Goal: Communication & Community: Share content

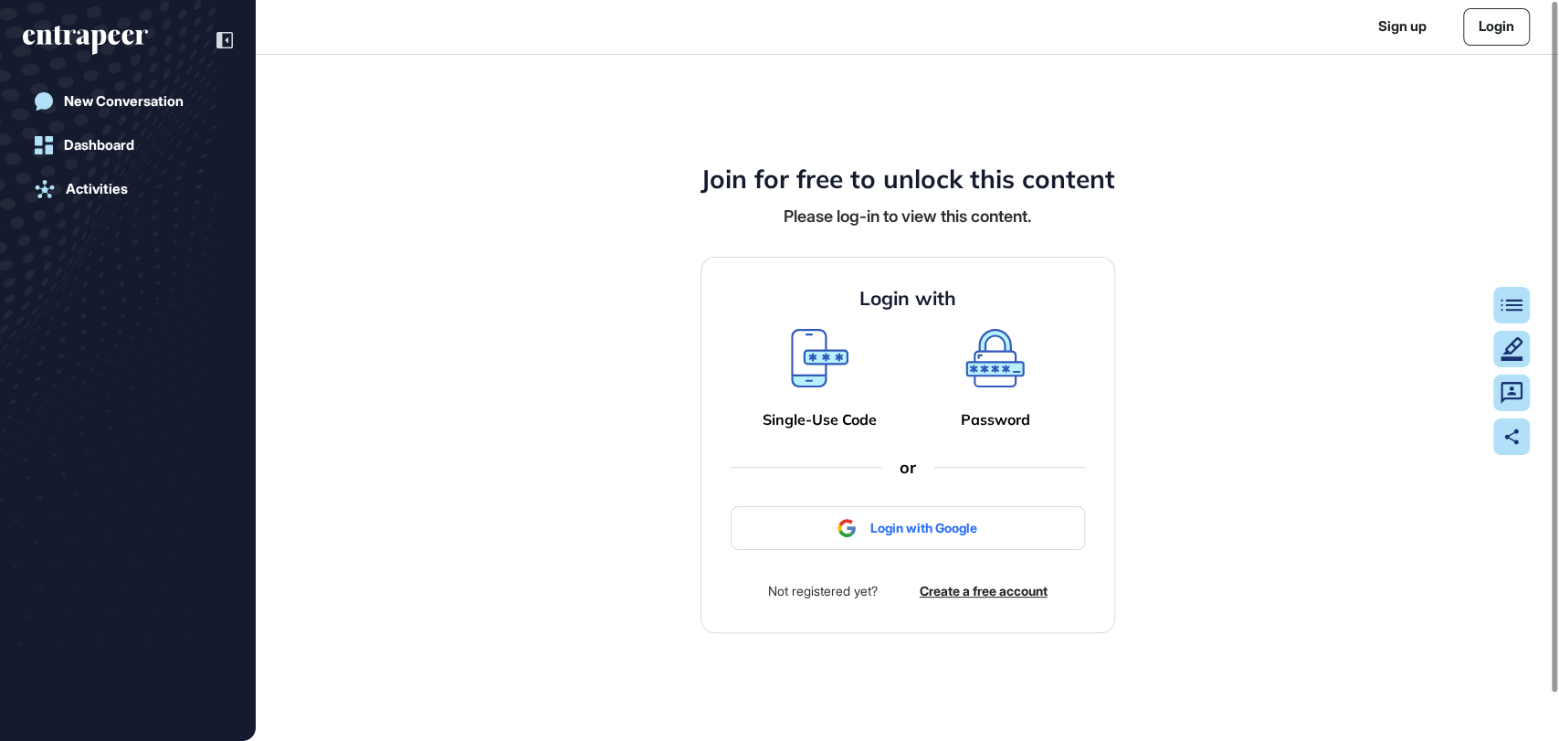
click at [1501, 23] on link "Login" at bounding box center [1496, 26] width 67 height 37
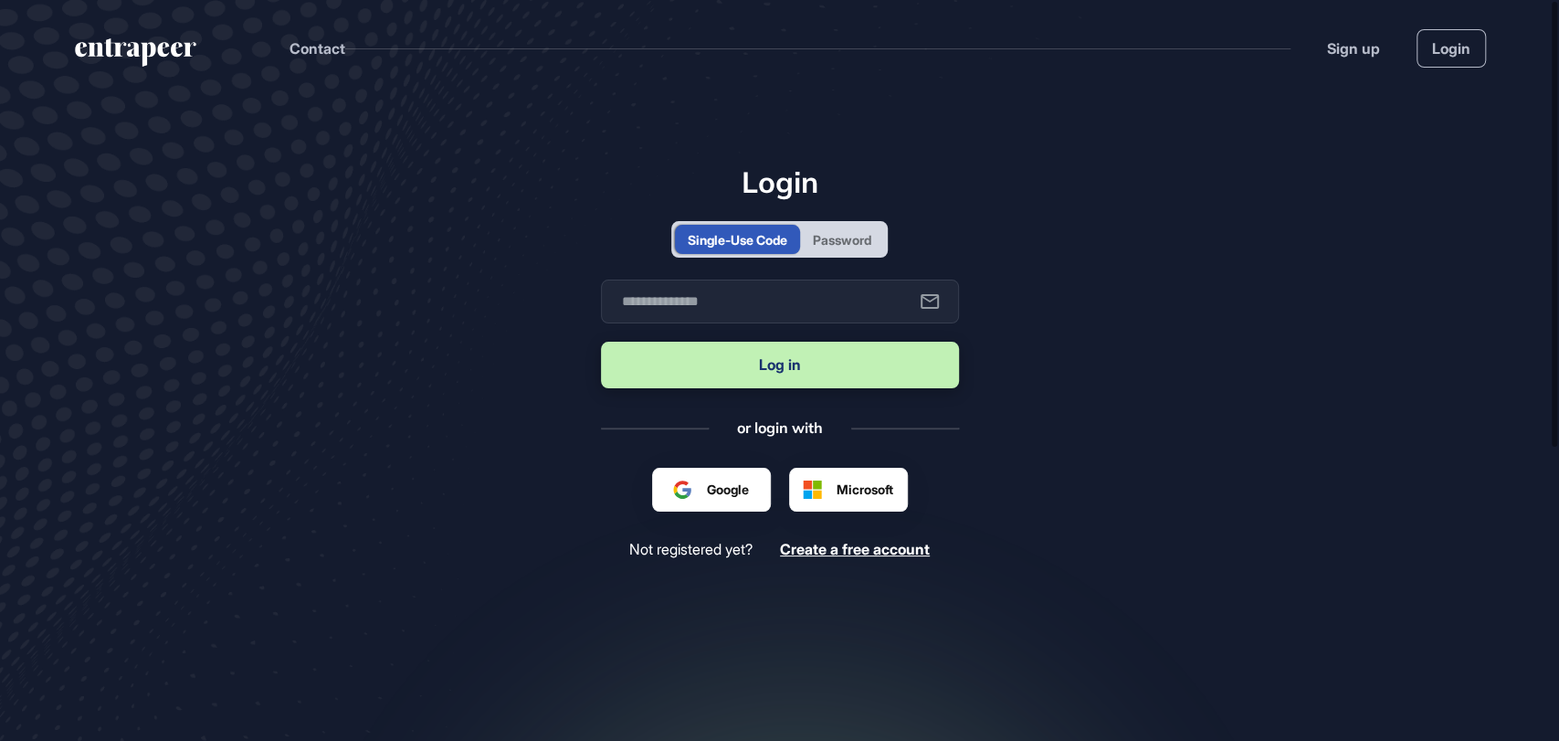
click at [865, 226] on div "Password" at bounding box center [842, 239] width 84 height 29
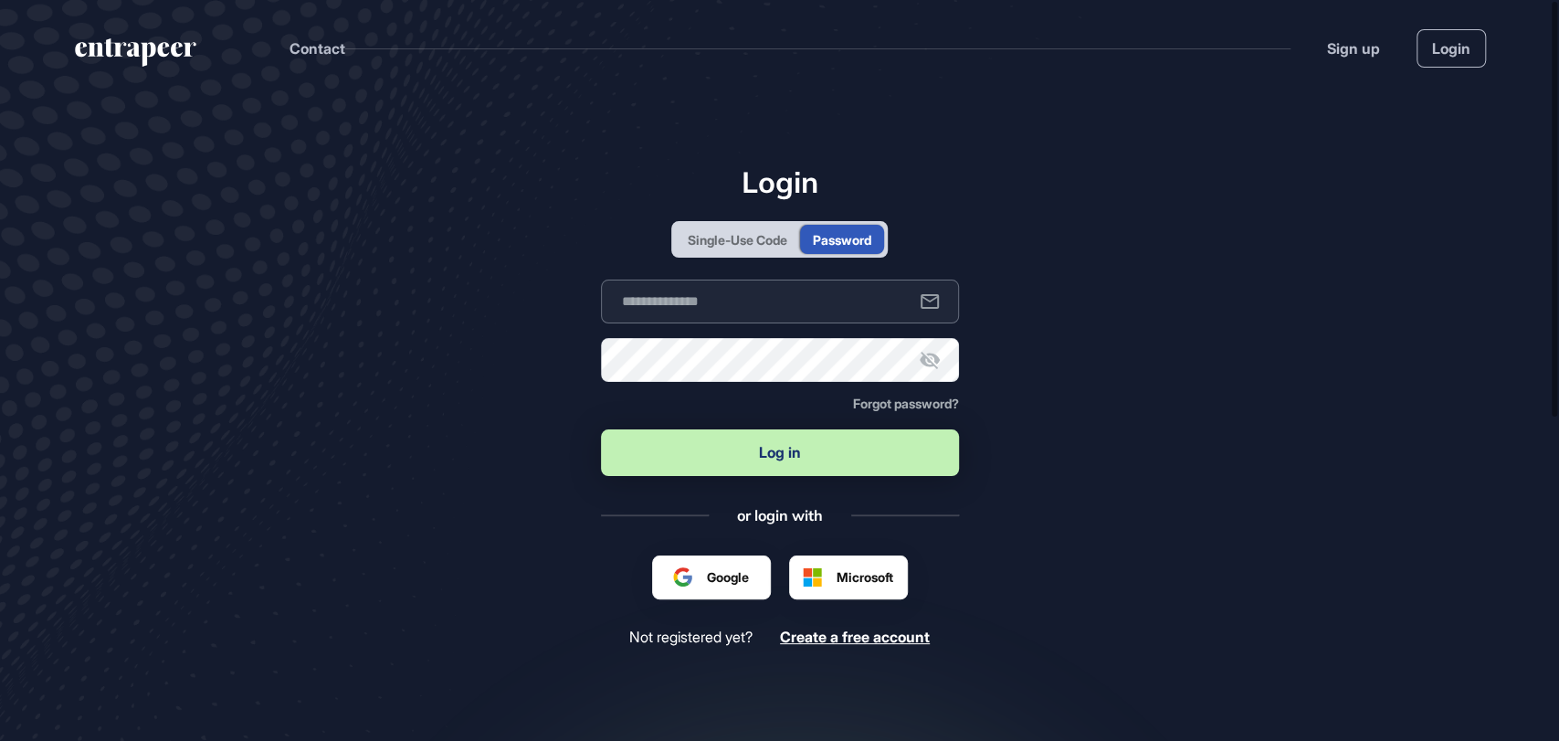
type input "**********"
click at [752, 456] on button "Log in" at bounding box center [780, 452] width 358 height 47
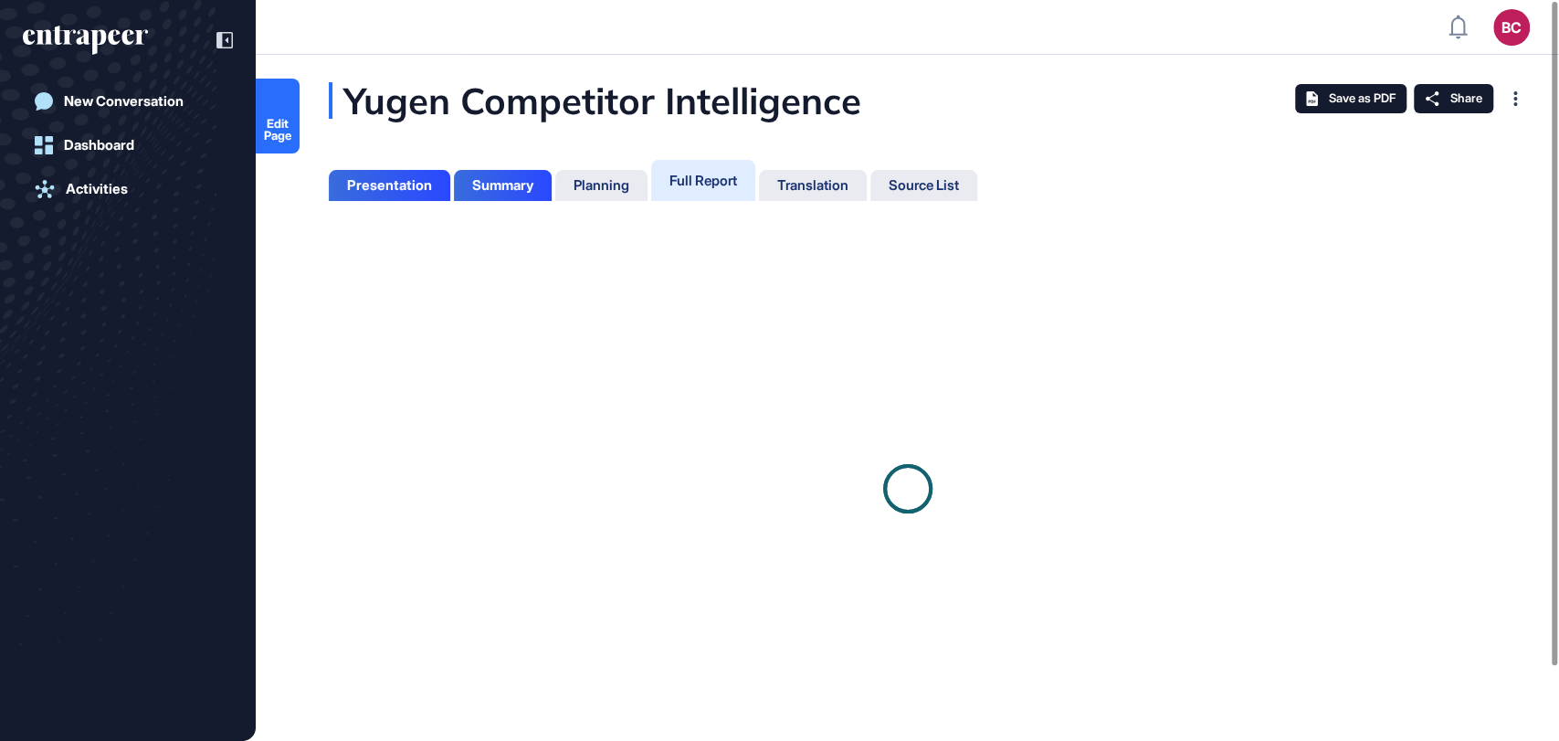
scroll to position [648, 4]
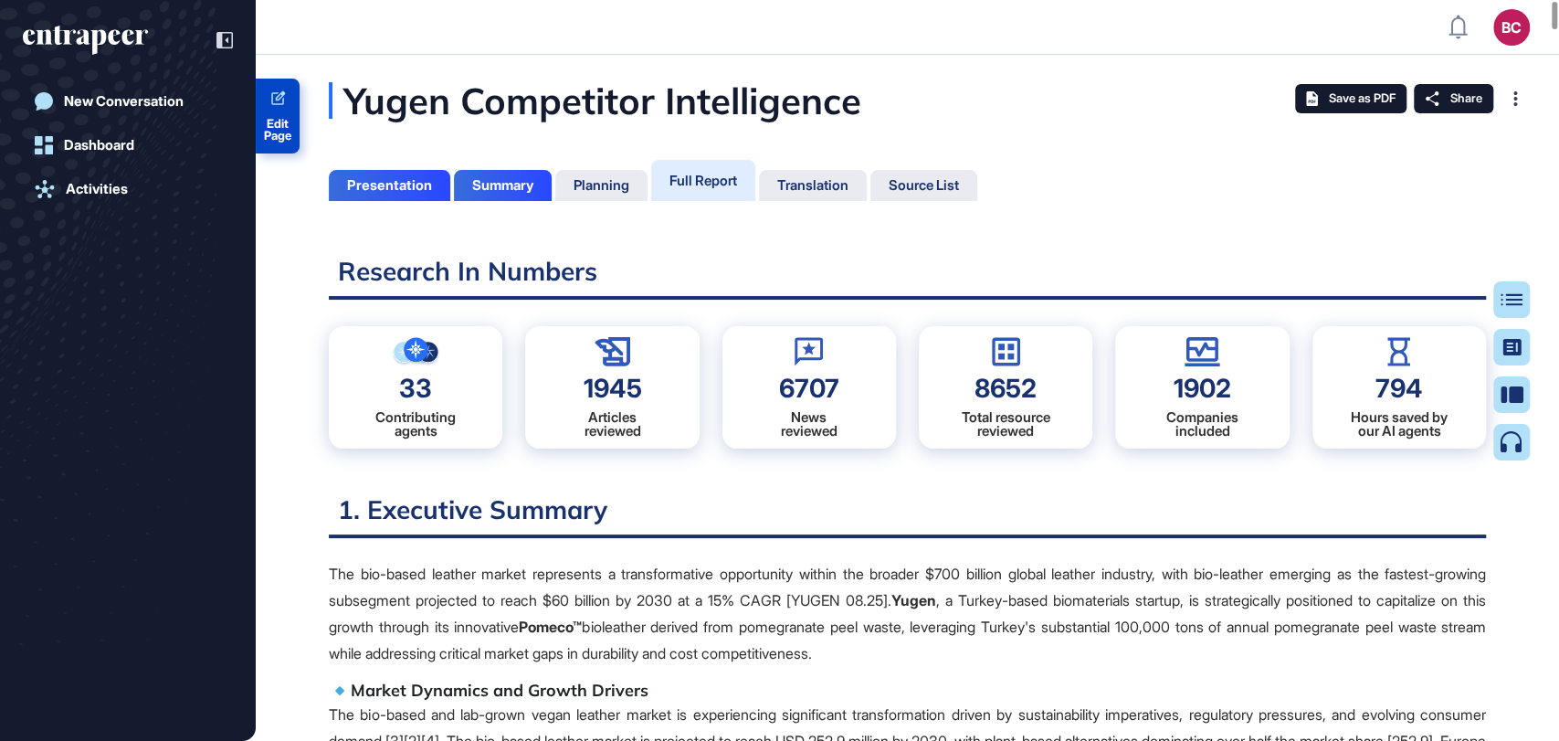
click at [282, 110] on link "Edit Page" at bounding box center [278, 116] width 44 height 75
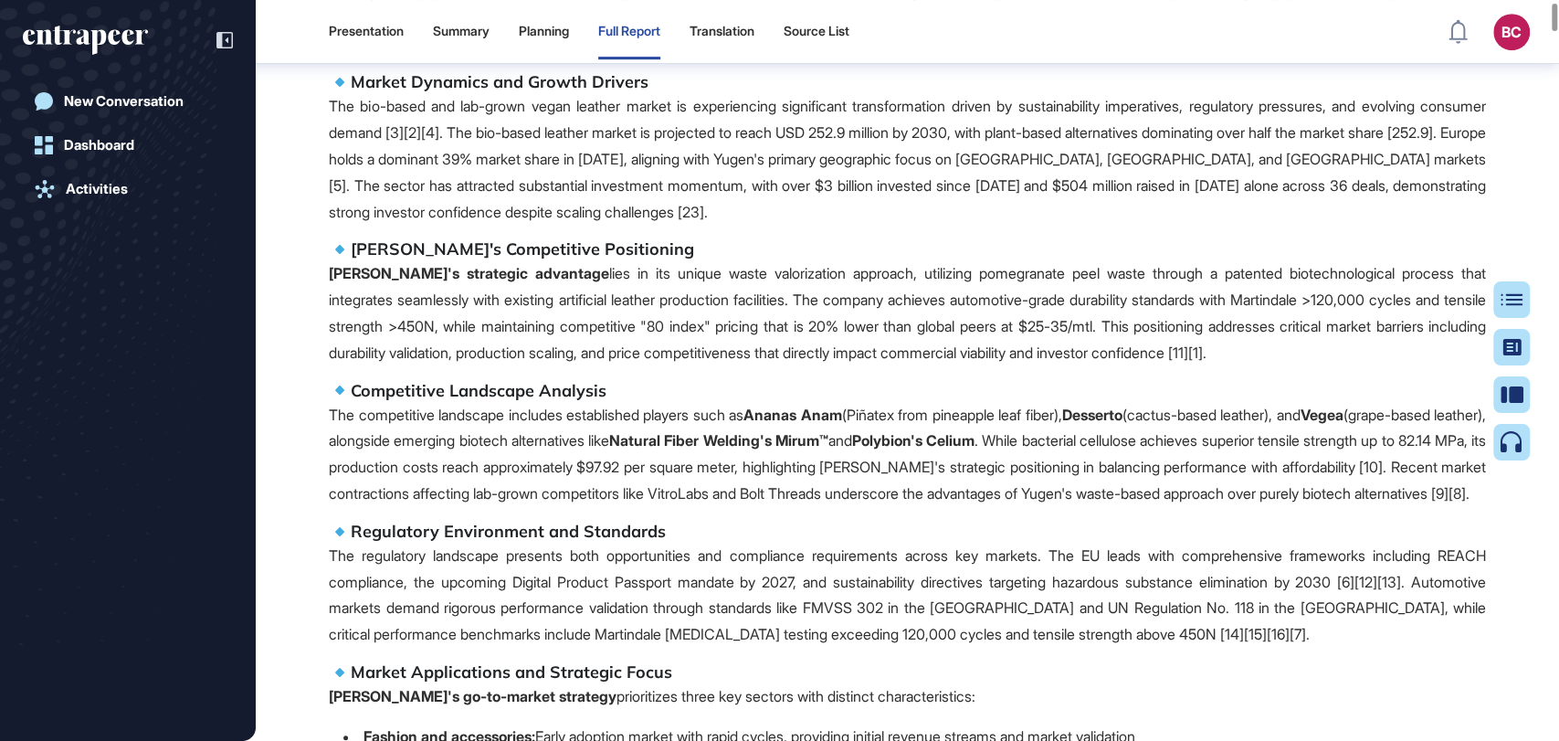
scroll to position [7, 0]
click at [1524, 381] on div "Presentation Summary Planning Full Report Translation Source List BC Admin Dash…" at bounding box center [779, 370] width 1559 height 741
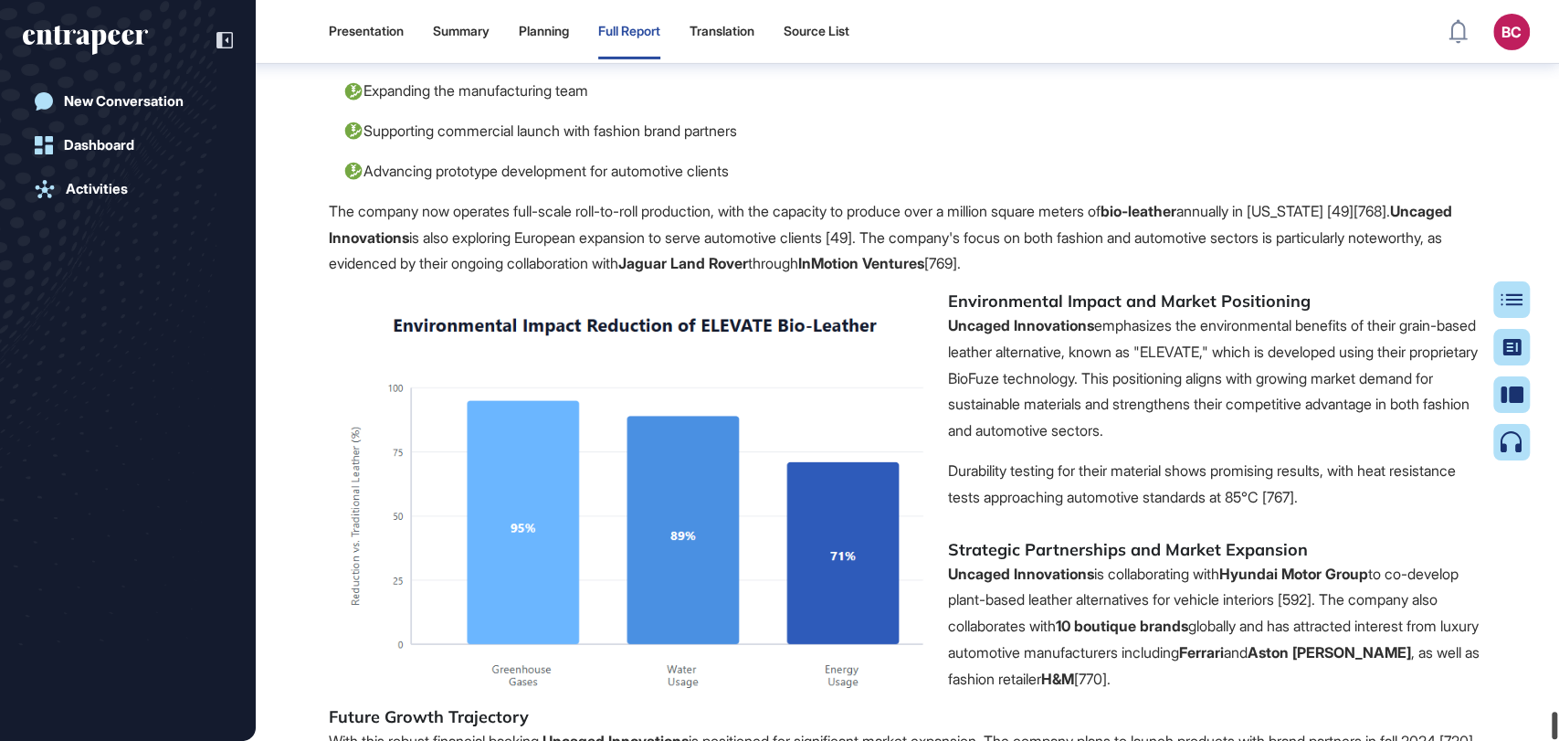
scroll to position [218304, 0]
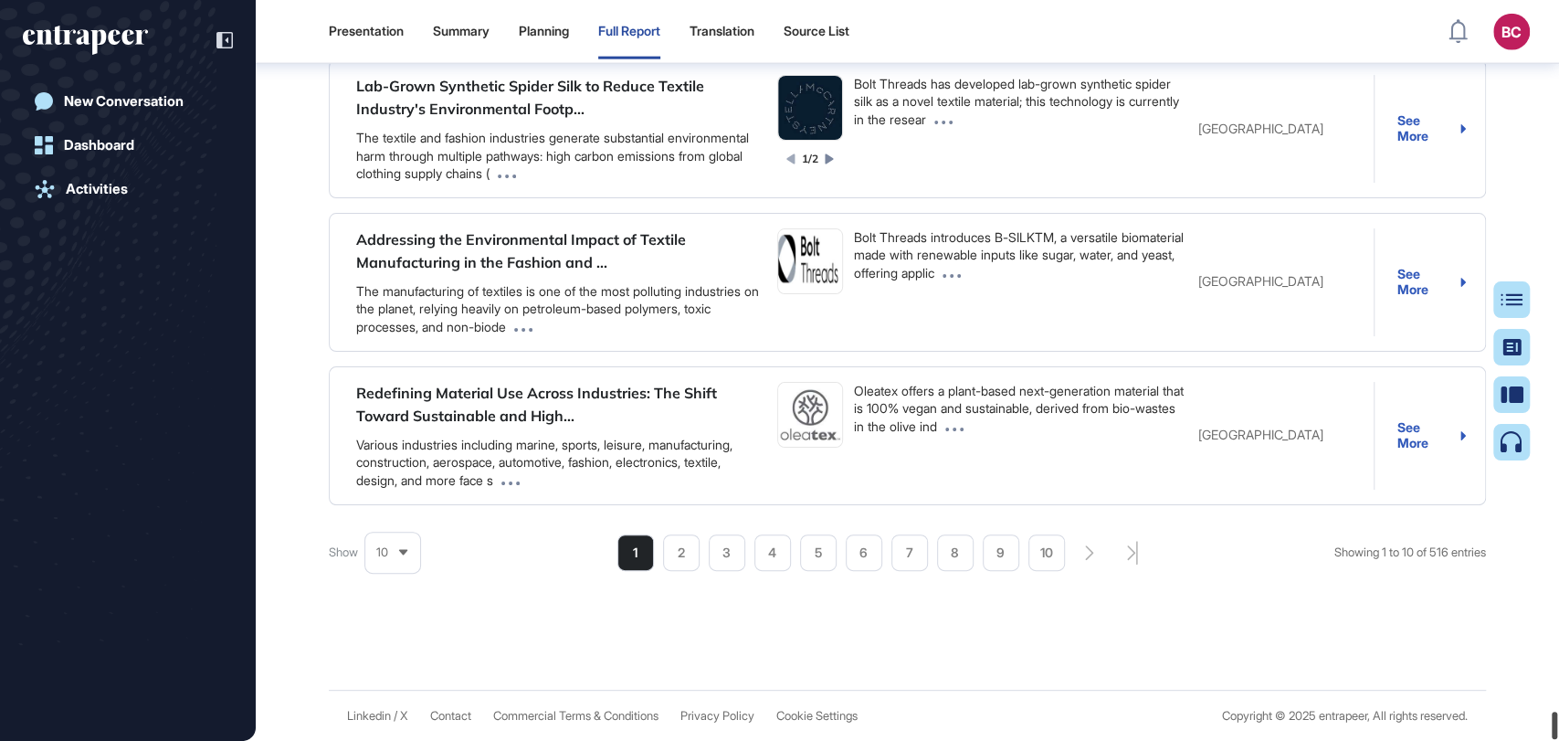
drag, startPoint x: 1553, startPoint y: 372, endPoint x: 1557, endPoint y: 755, distance: 383.6
click at [1557, 740] on html "Presentation Summary Planning Full Report Translation Source List BC Admin Dash…" at bounding box center [779, 370] width 1559 height 741
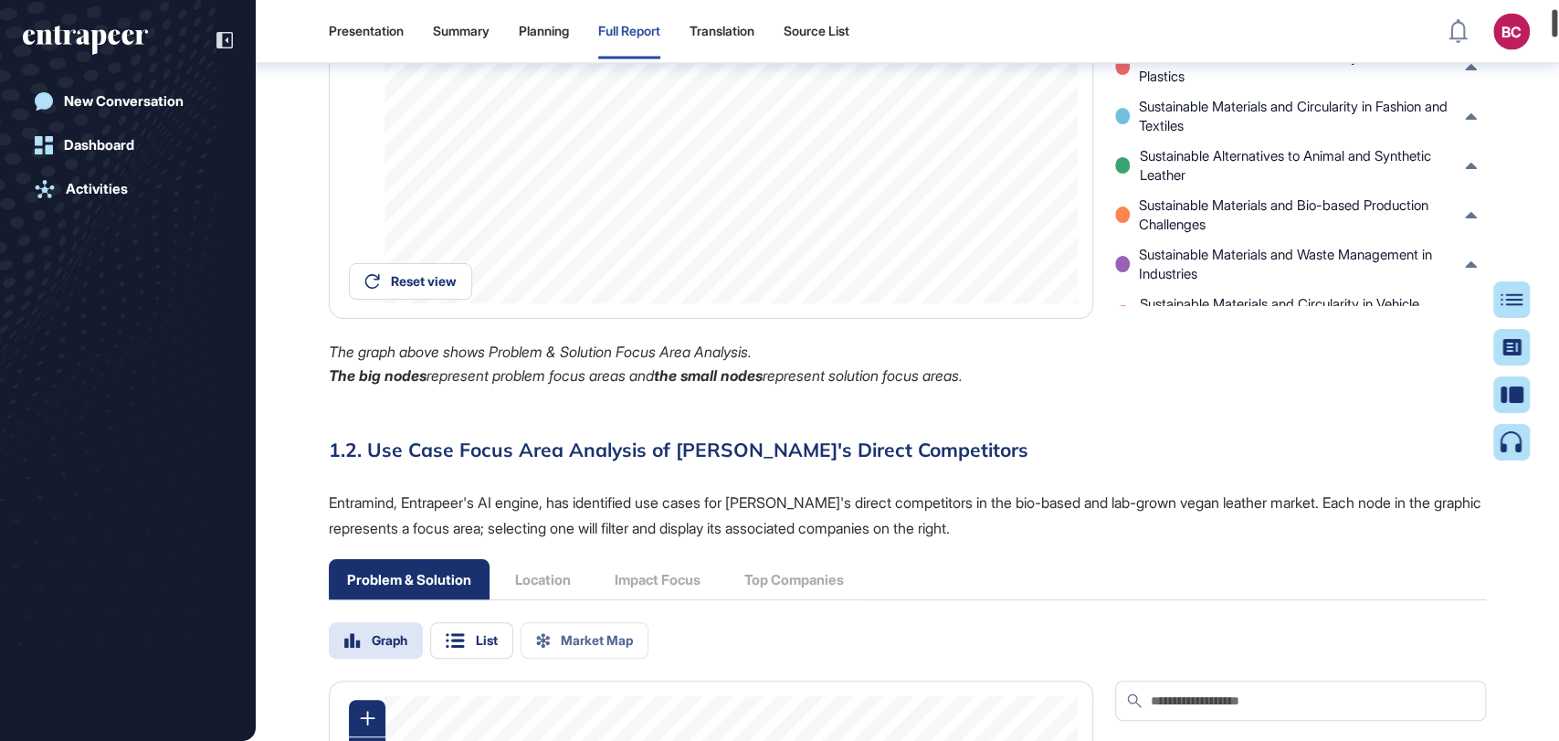
drag, startPoint x: 1557, startPoint y: 26, endPoint x: 1557, endPoint y: 1, distance: 24.7
click at [1557, 1] on div "Presentation Summary Planning Full Report Translation Source List BC Admin Dash…" at bounding box center [779, 370] width 1559 height 741
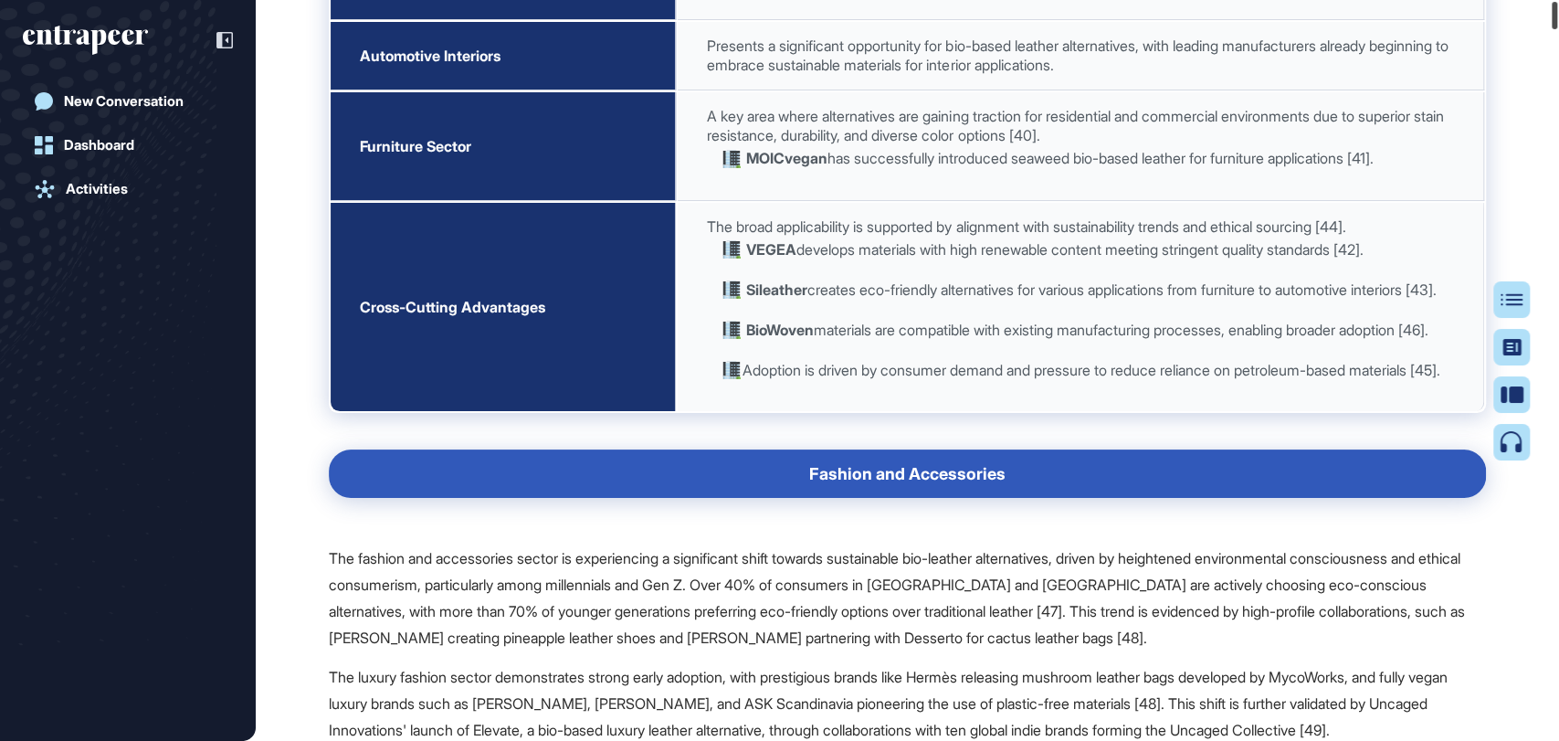
scroll to position [0, 0]
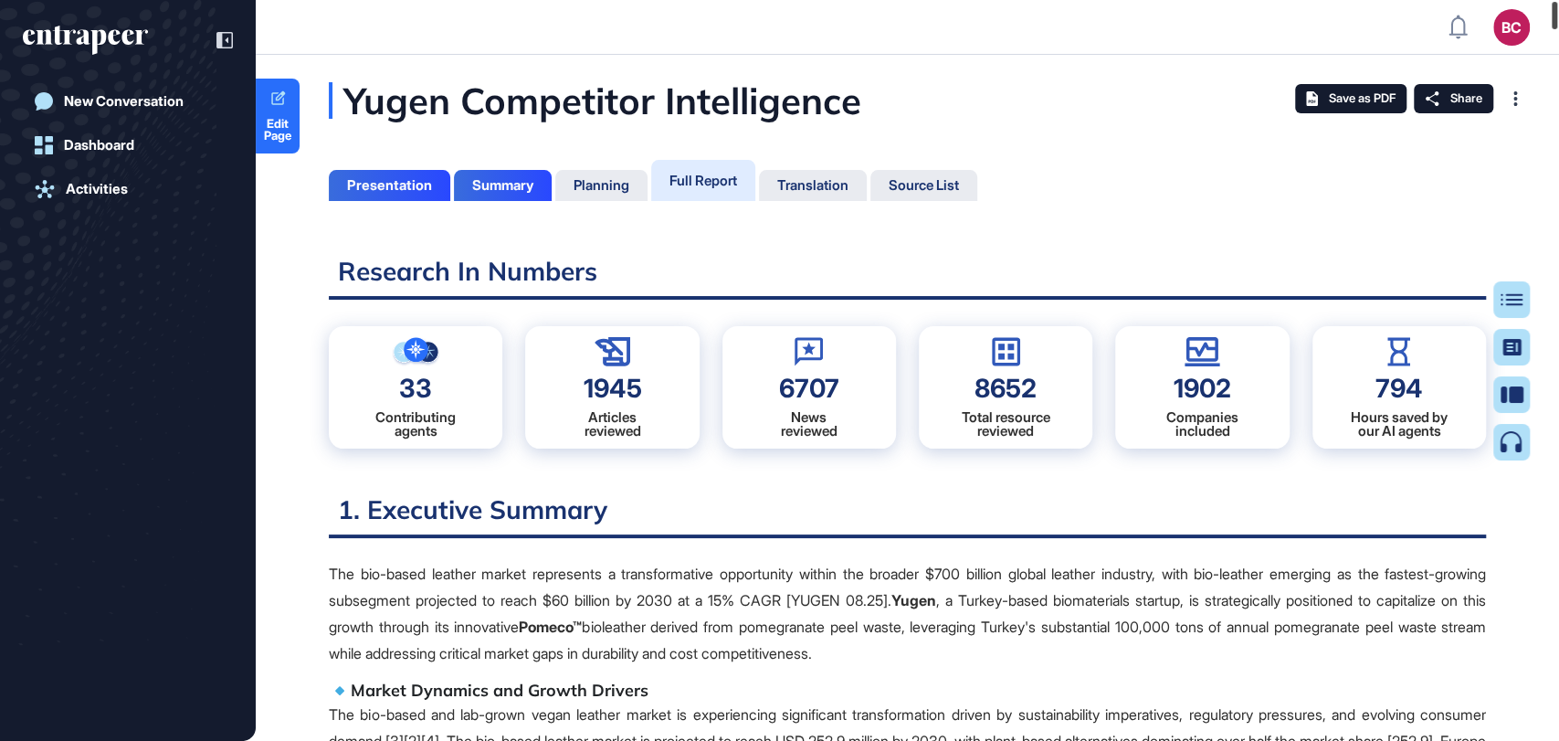
drag, startPoint x: 1557, startPoint y: 44, endPoint x: 717, endPoint y: 481, distance: 947.2
click at [1556, 12] on div at bounding box center [1554, 15] width 5 height 27
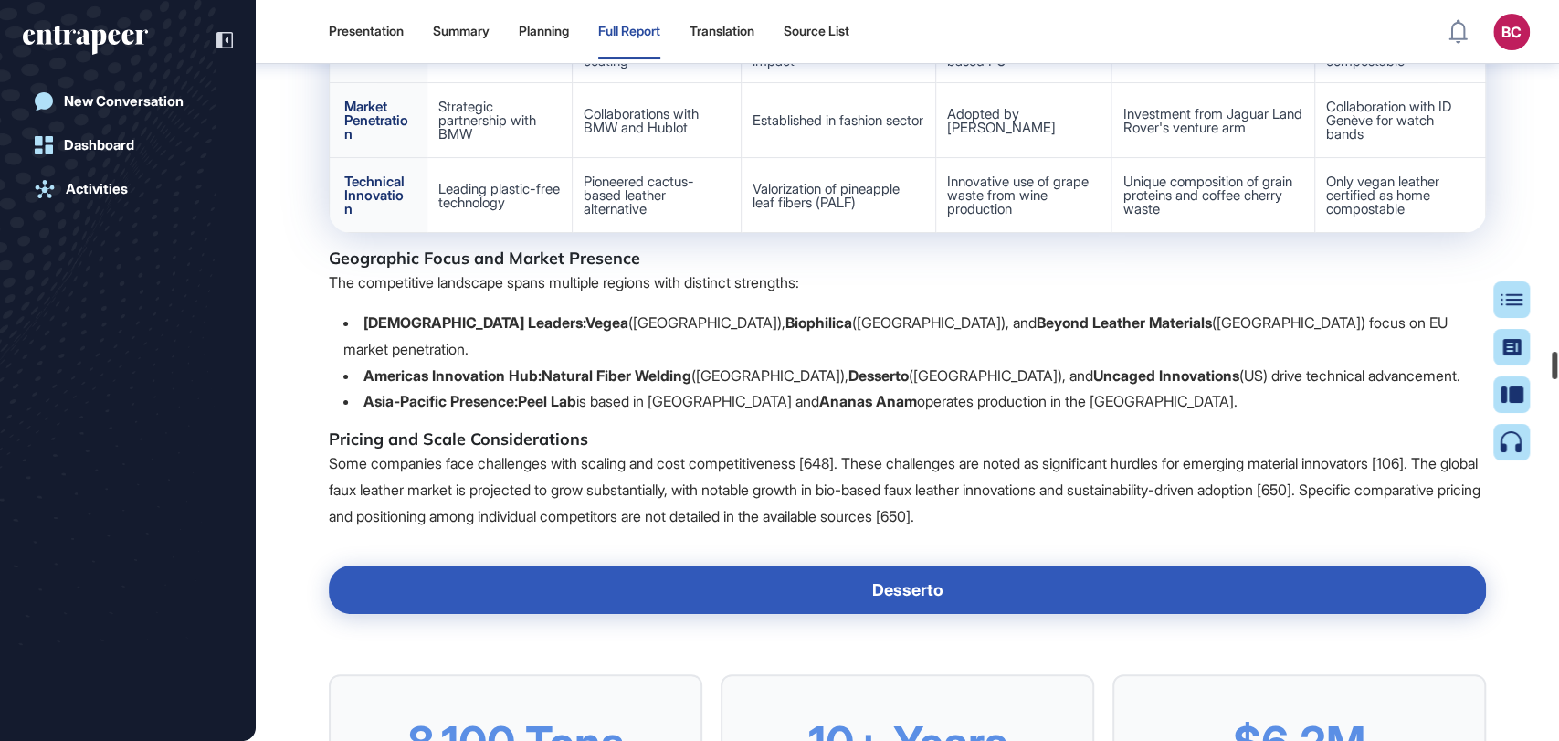
scroll to position [108437, 0]
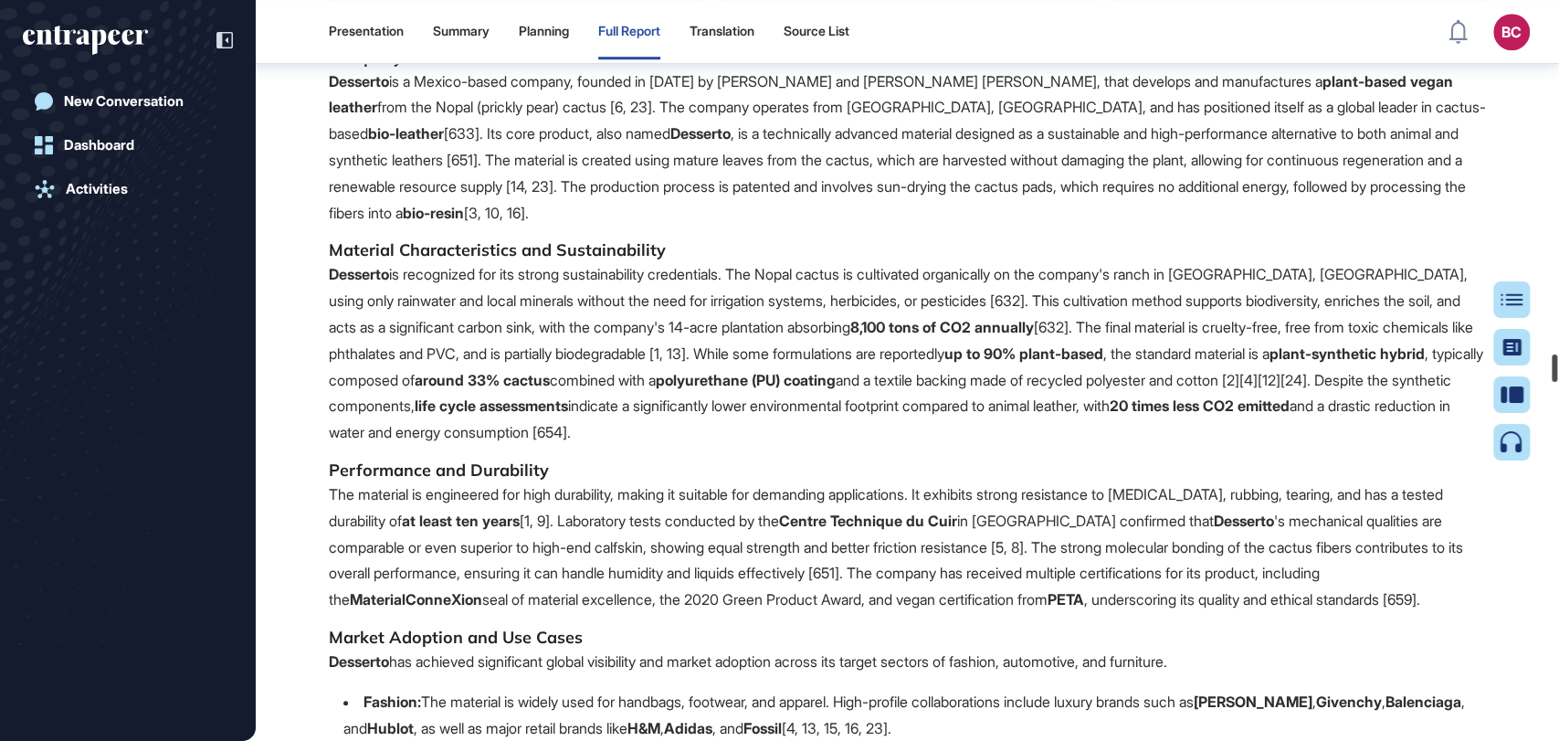
drag, startPoint x: 1557, startPoint y: 32, endPoint x: 1557, endPoint y: 367, distance: 335.1
click at [1557, 367] on div at bounding box center [1554, 367] width 5 height 27
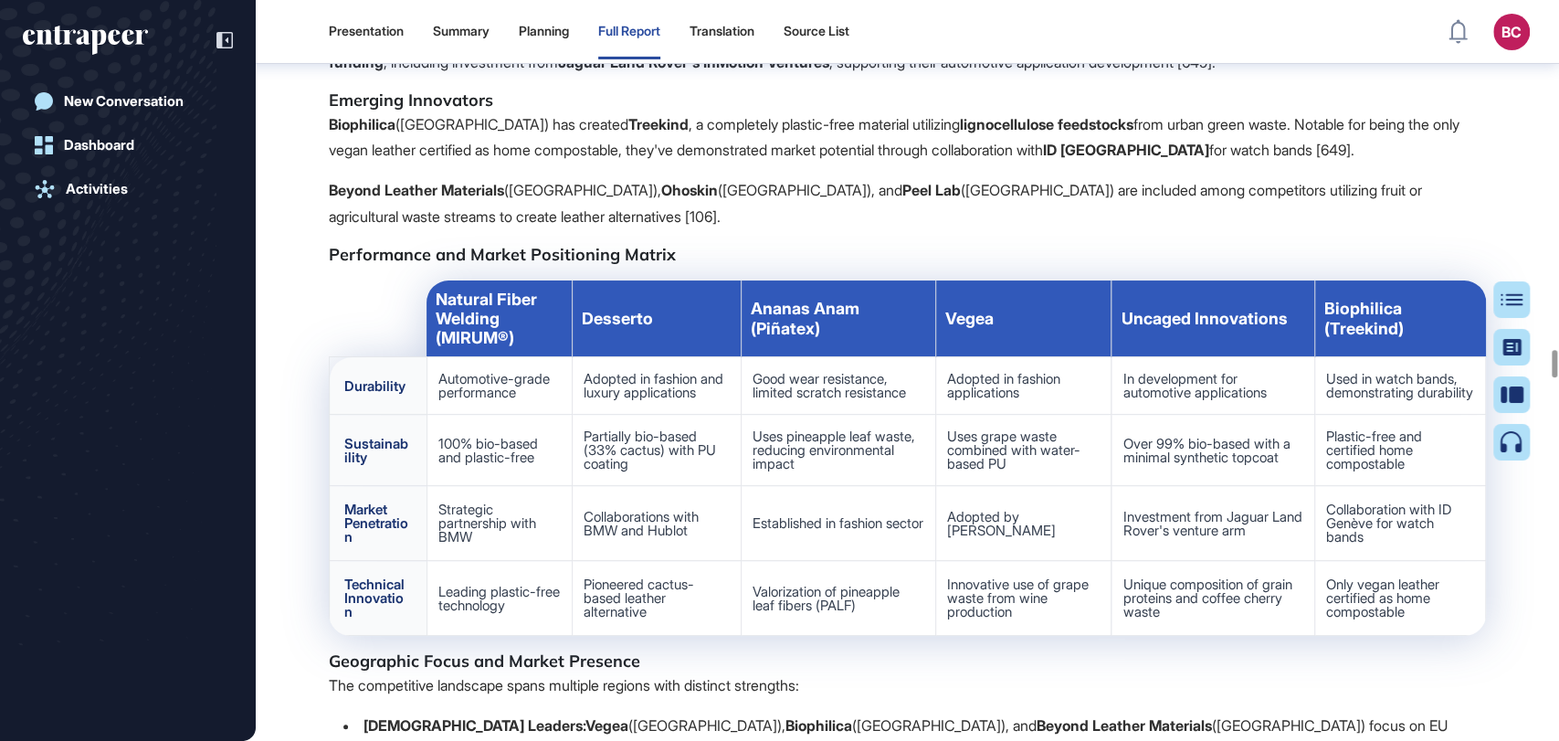
scroll to position [107017, 0]
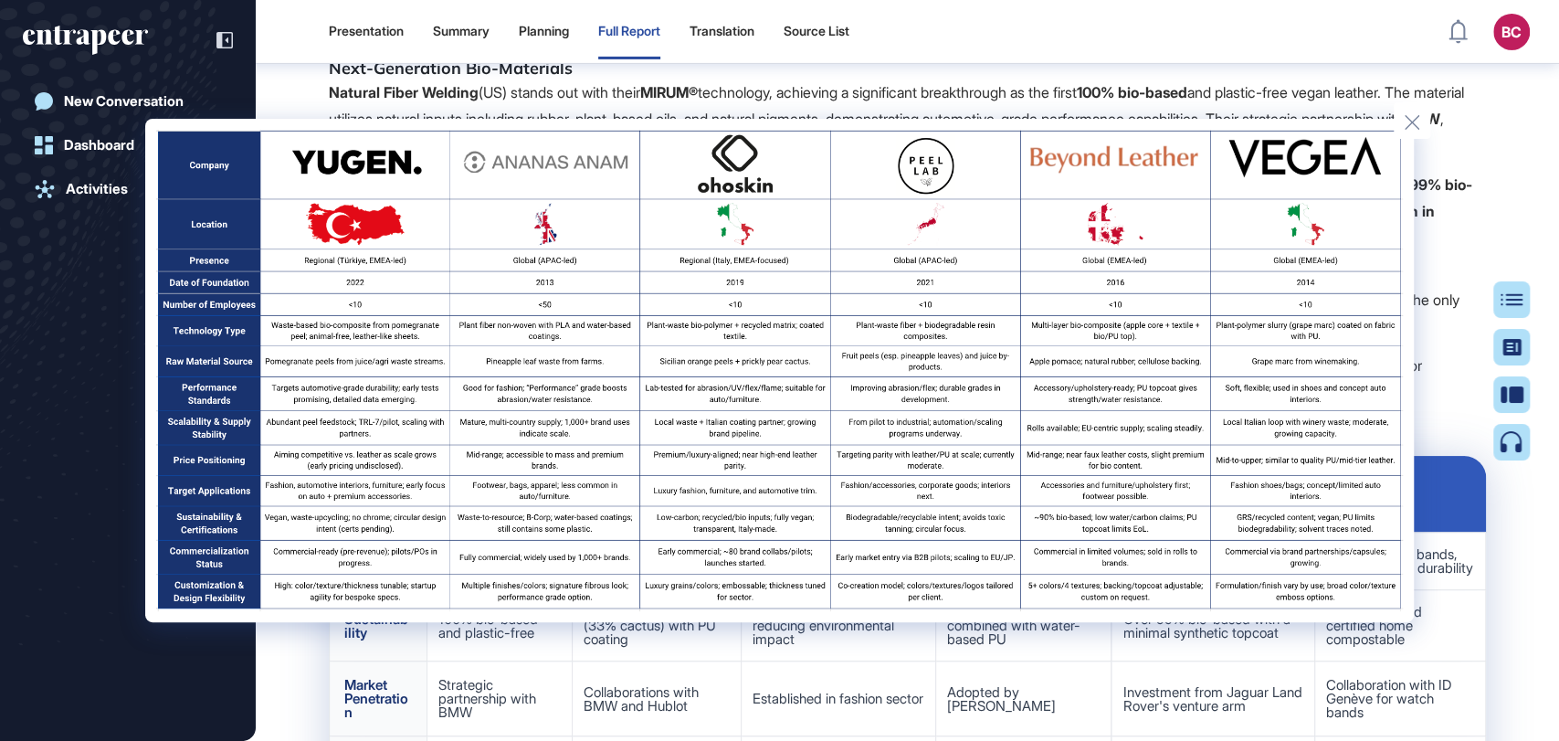
click at [1512, 594] on div at bounding box center [779, 370] width 1559 height 741
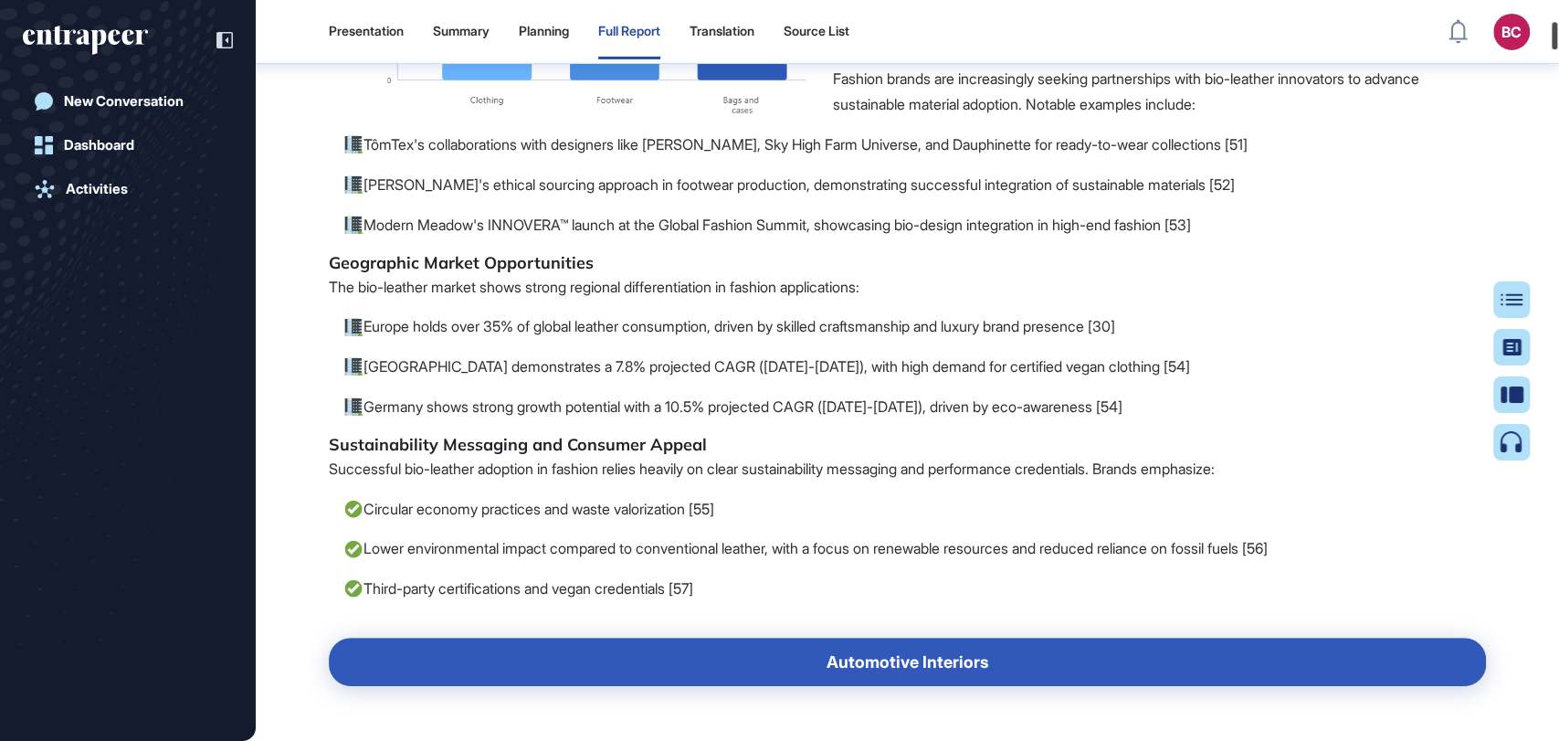
scroll to position [1783, 0]
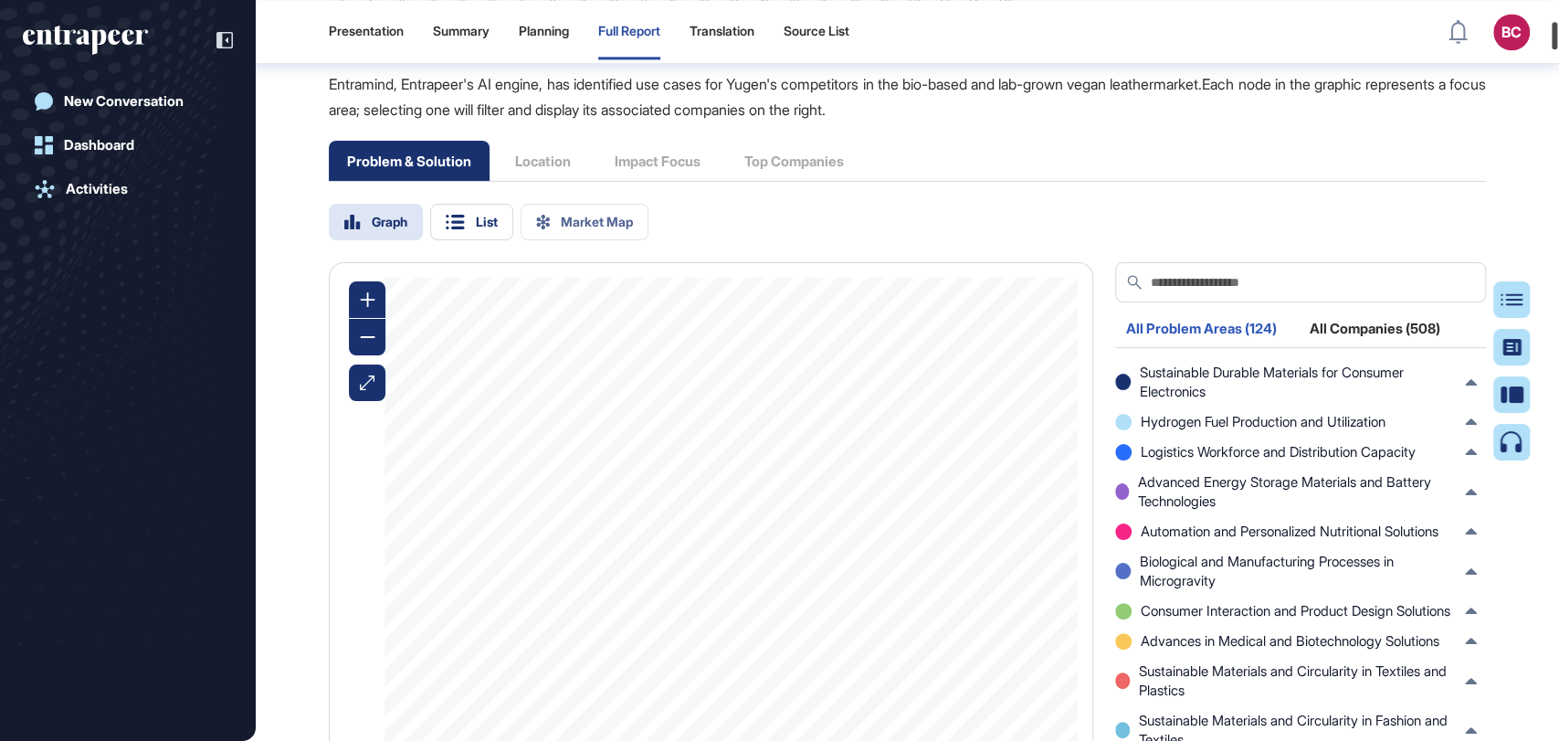
drag, startPoint x: 1556, startPoint y: 374, endPoint x: 1557, endPoint y: 22, distance: 352.5
click at [1557, 22] on div at bounding box center [1554, 35] width 5 height 27
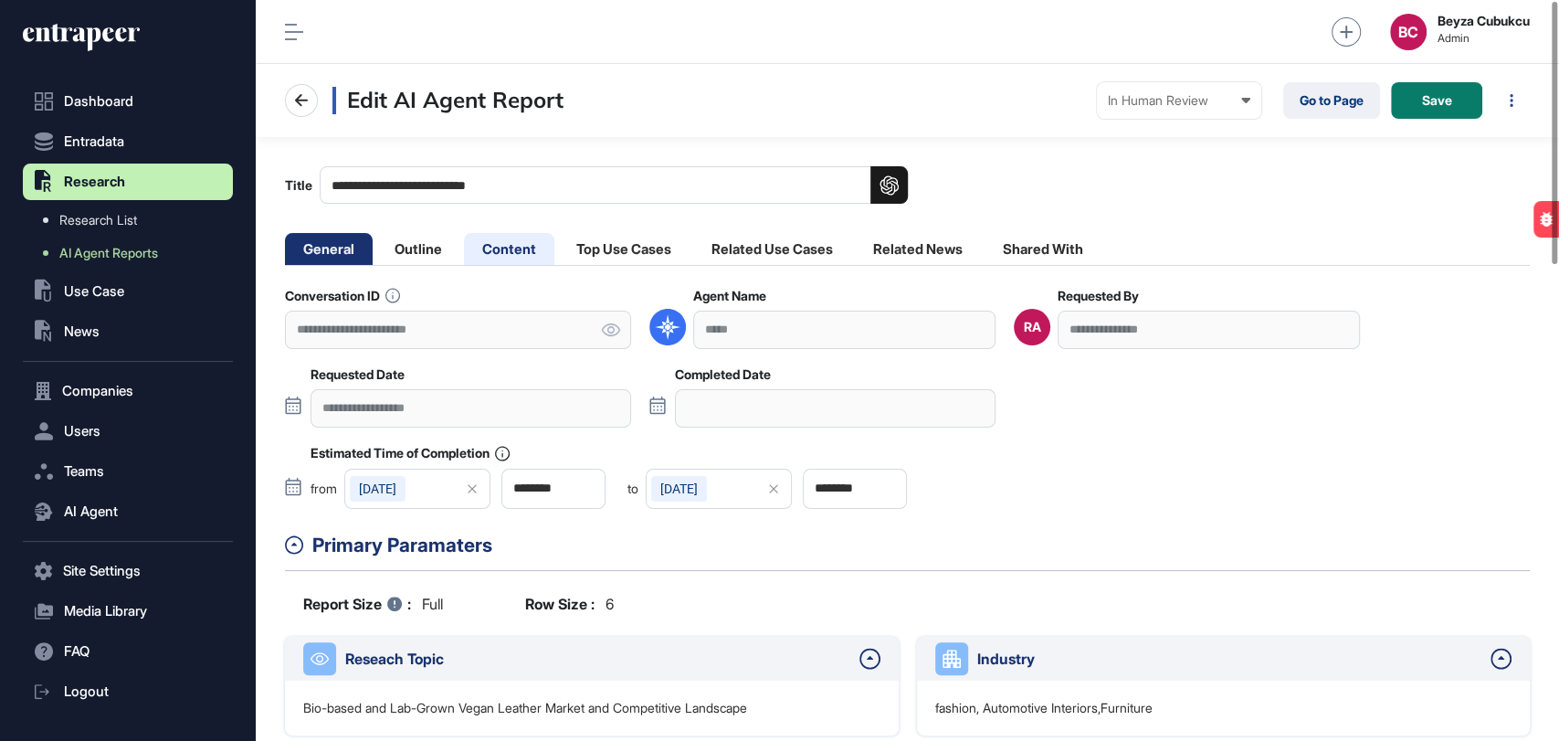
click at [511, 244] on li "Content" at bounding box center [509, 249] width 90 height 32
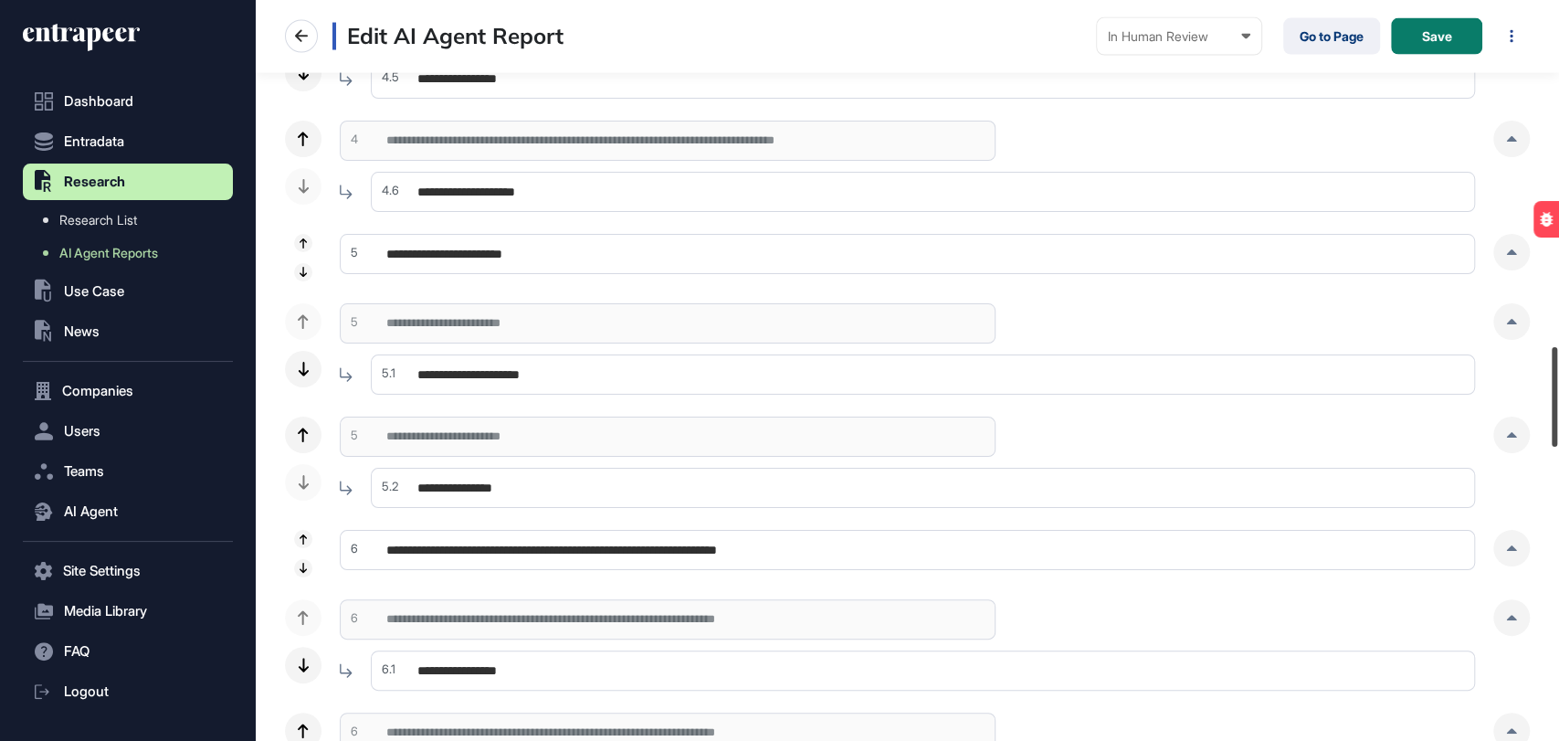
scroll to position [2734, 0]
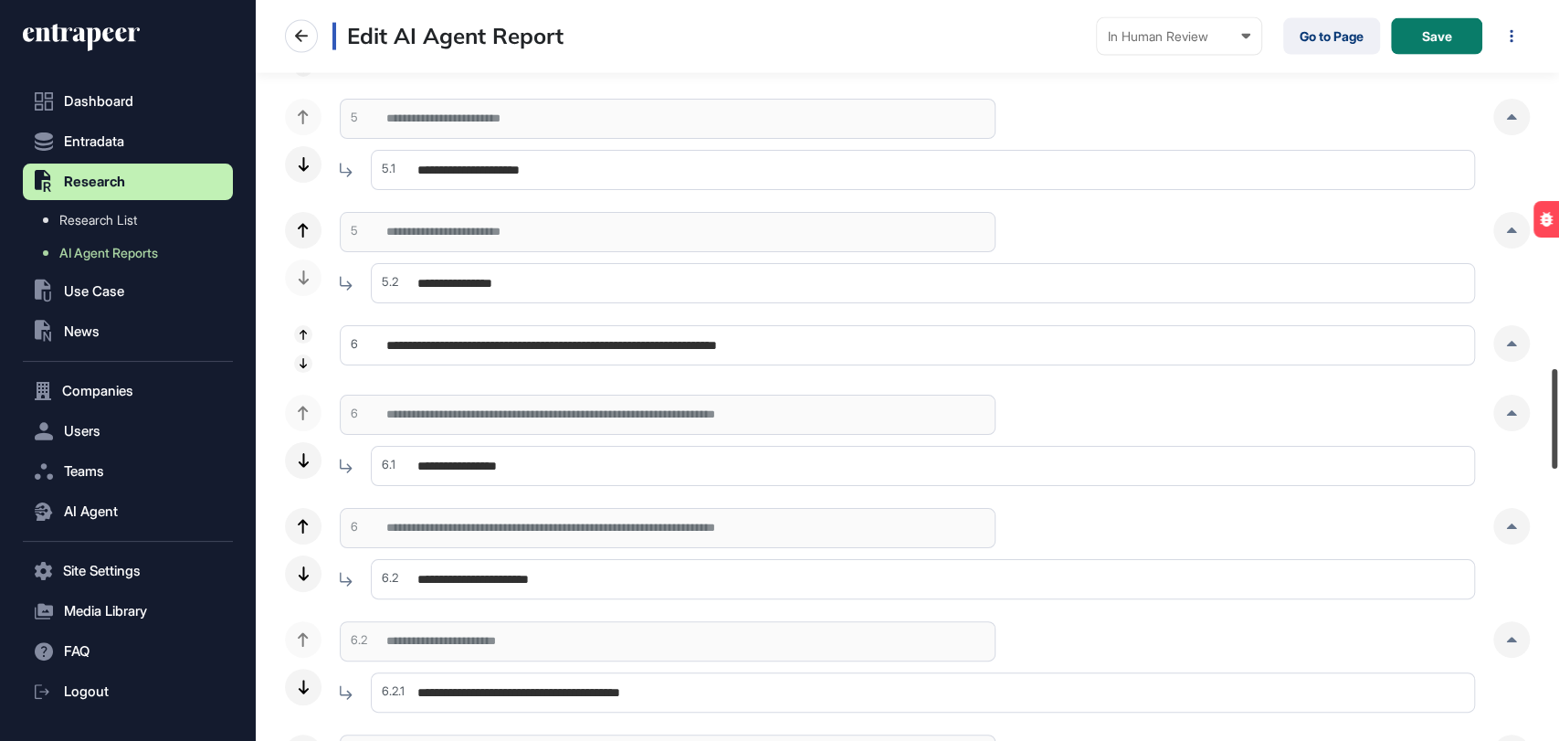
drag, startPoint x: 1557, startPoint y: 81, endPoint x: 1557, endPoint y: 387, distance: 305.9
click at [1557, 387] on div at bounding box center [1554, 419] width 5 height 100
drag, startPoint x: 1500, startPoint y: 419, endPoint x: 1381, endPoint y: 476, distance: 132.4
click at [1500, 418] on div at bounding box center [1511, 413] width 37 height 37
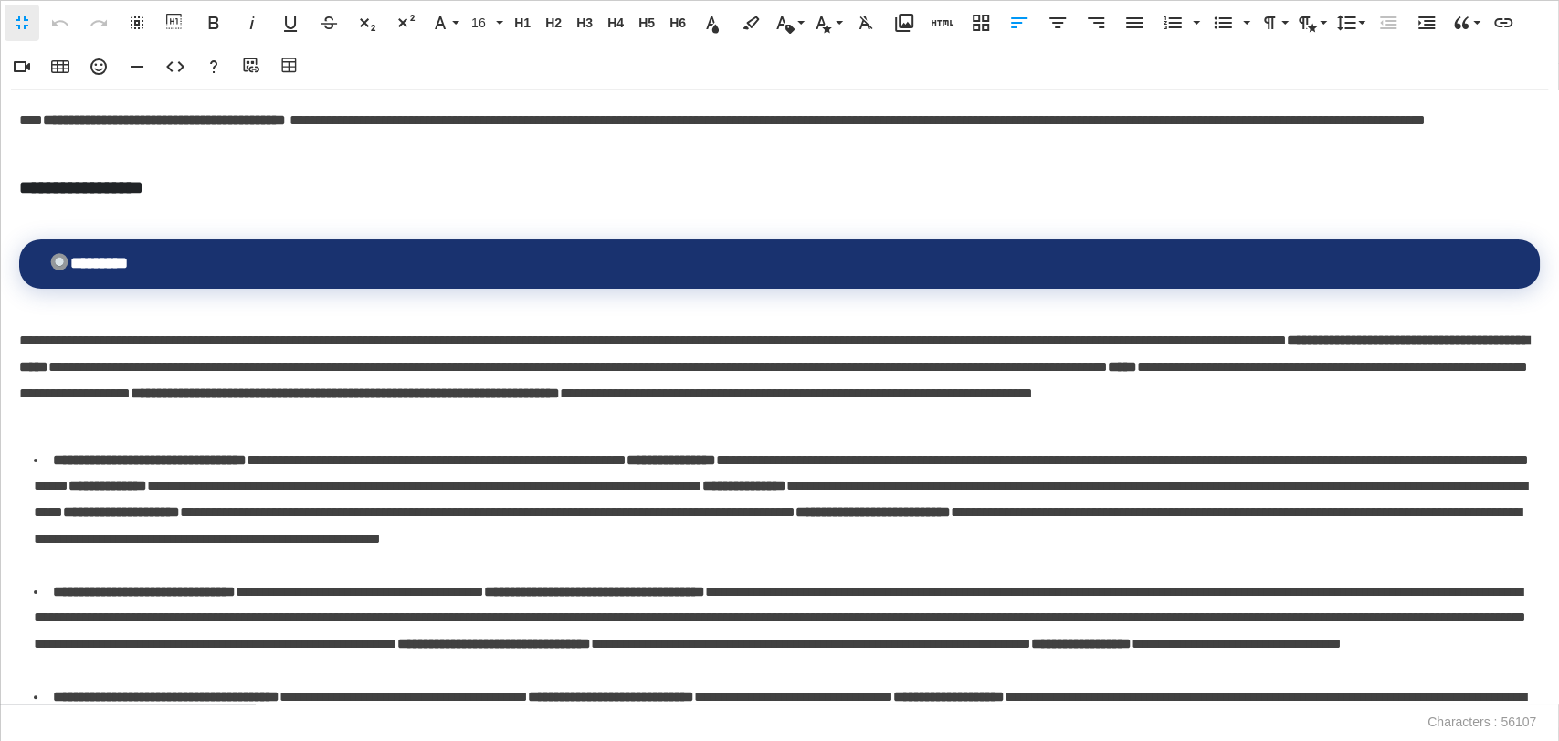
scroll to position [0, 7]
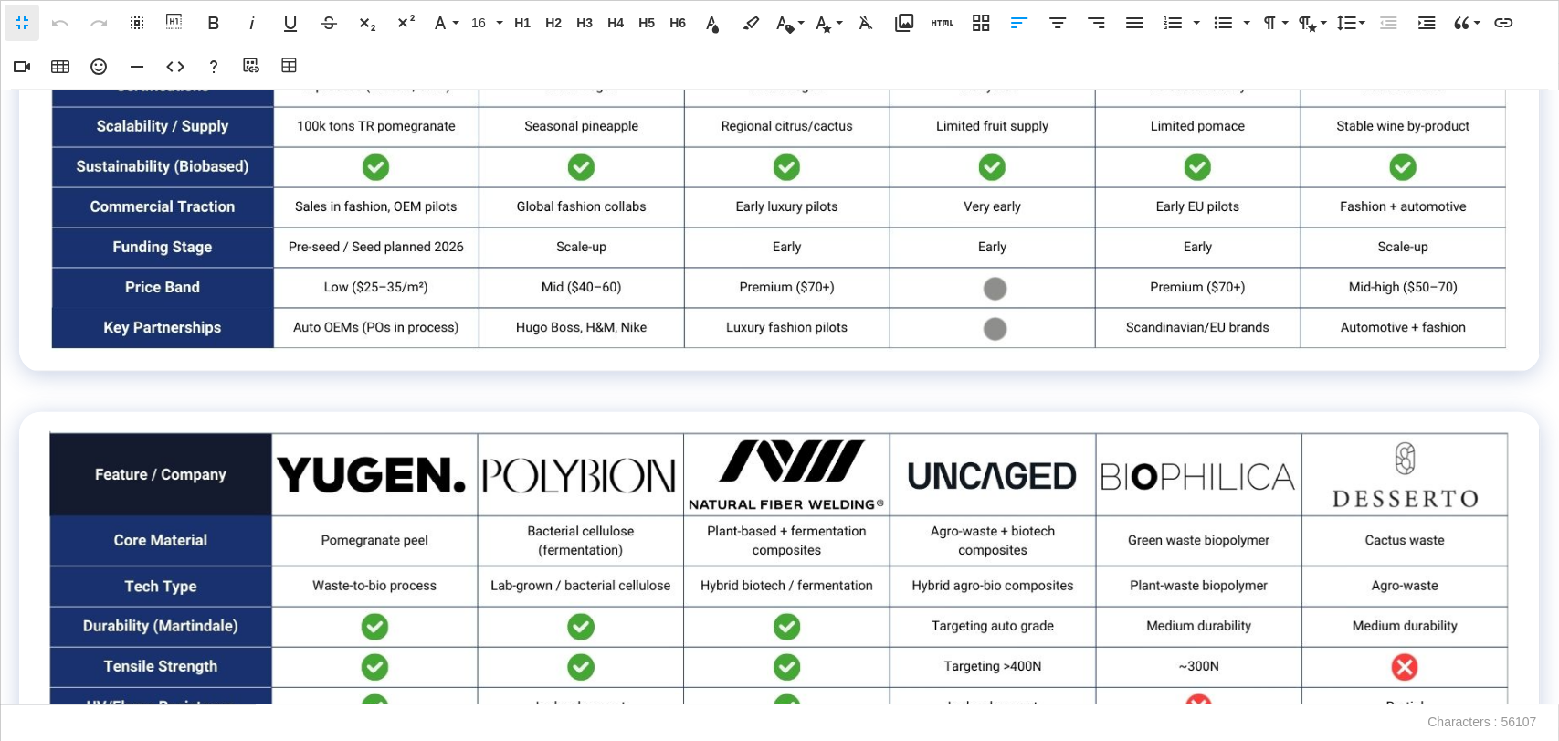
click at [577, 243] on img at bounding box center [778, 66] width 1461 height 572
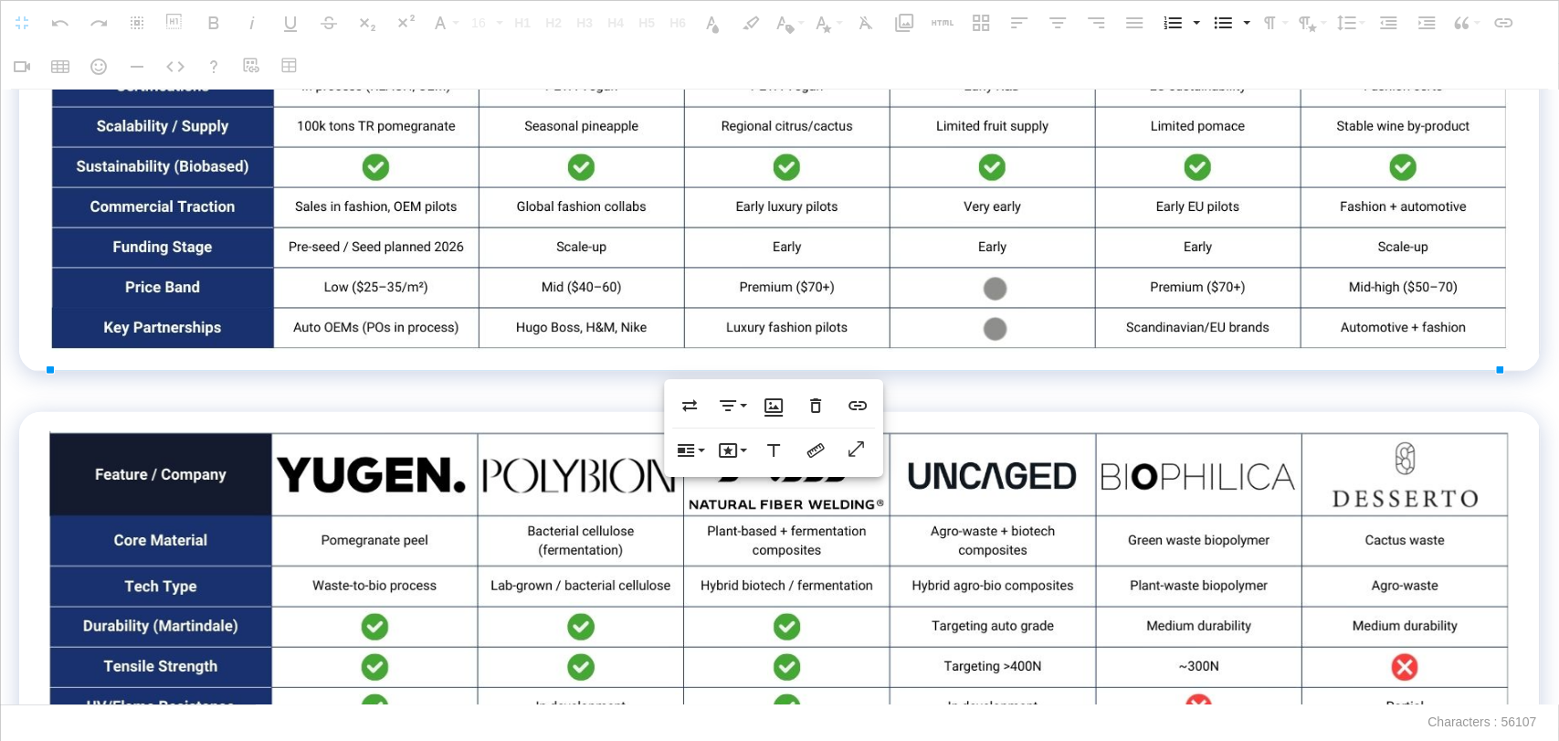
scroll to position [3145, 0]
click at [869, 447] on button "Show in full size" at bounding box center [857, 450] width 35 height 37
click at [913, 418] on div "**********" at bounding box center [779, 396] width 1559 height 615
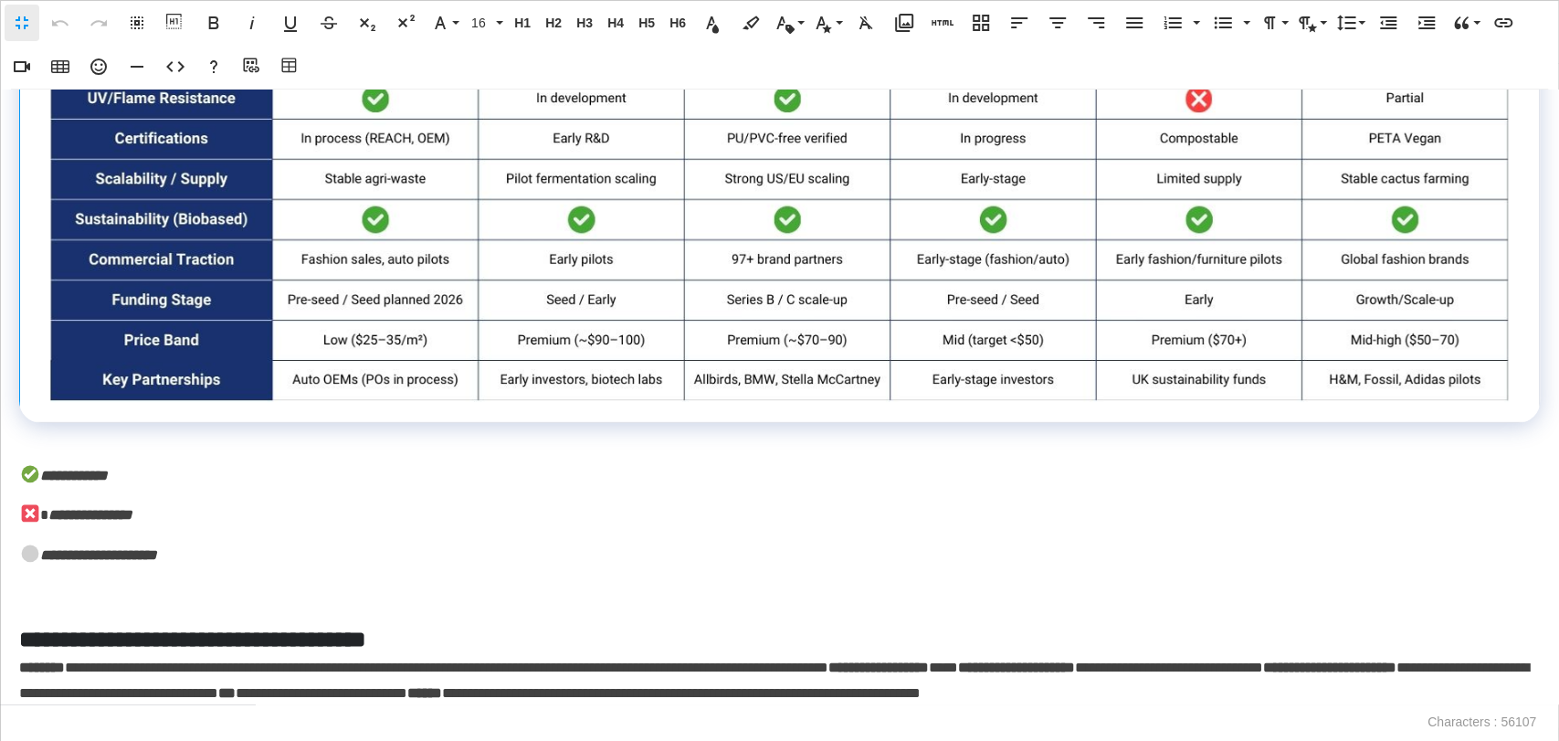
click at [818, 289] on img at bounding box center [779, 113] width 1460 height 580
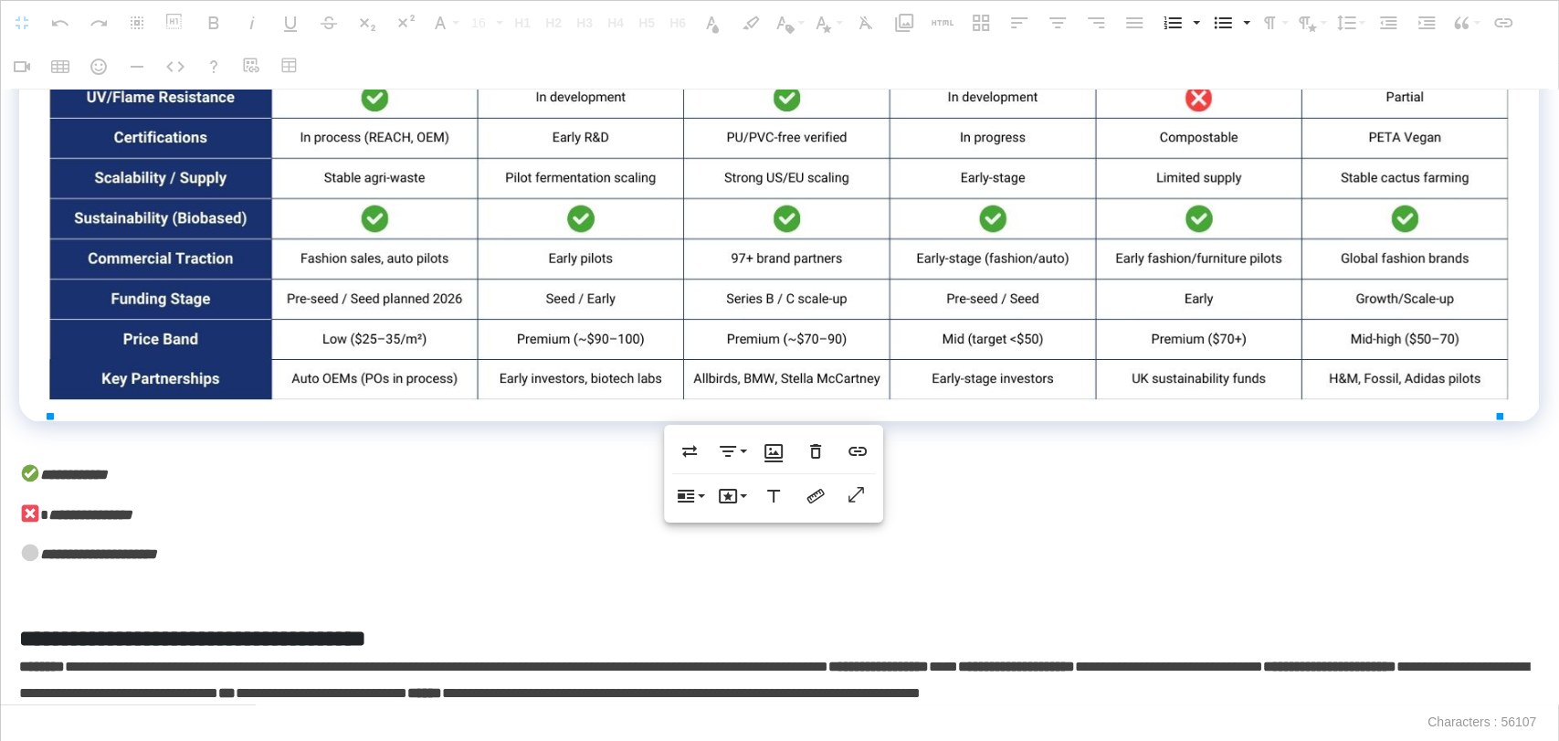
scroll to position [3754, 0]
click at [862, 510] on button "Show in full size" at bounding box center [857, 496] width 35 height 37
click at [512, 505] on div "**********" at bounding box center [779, 396] width 1559 height 615
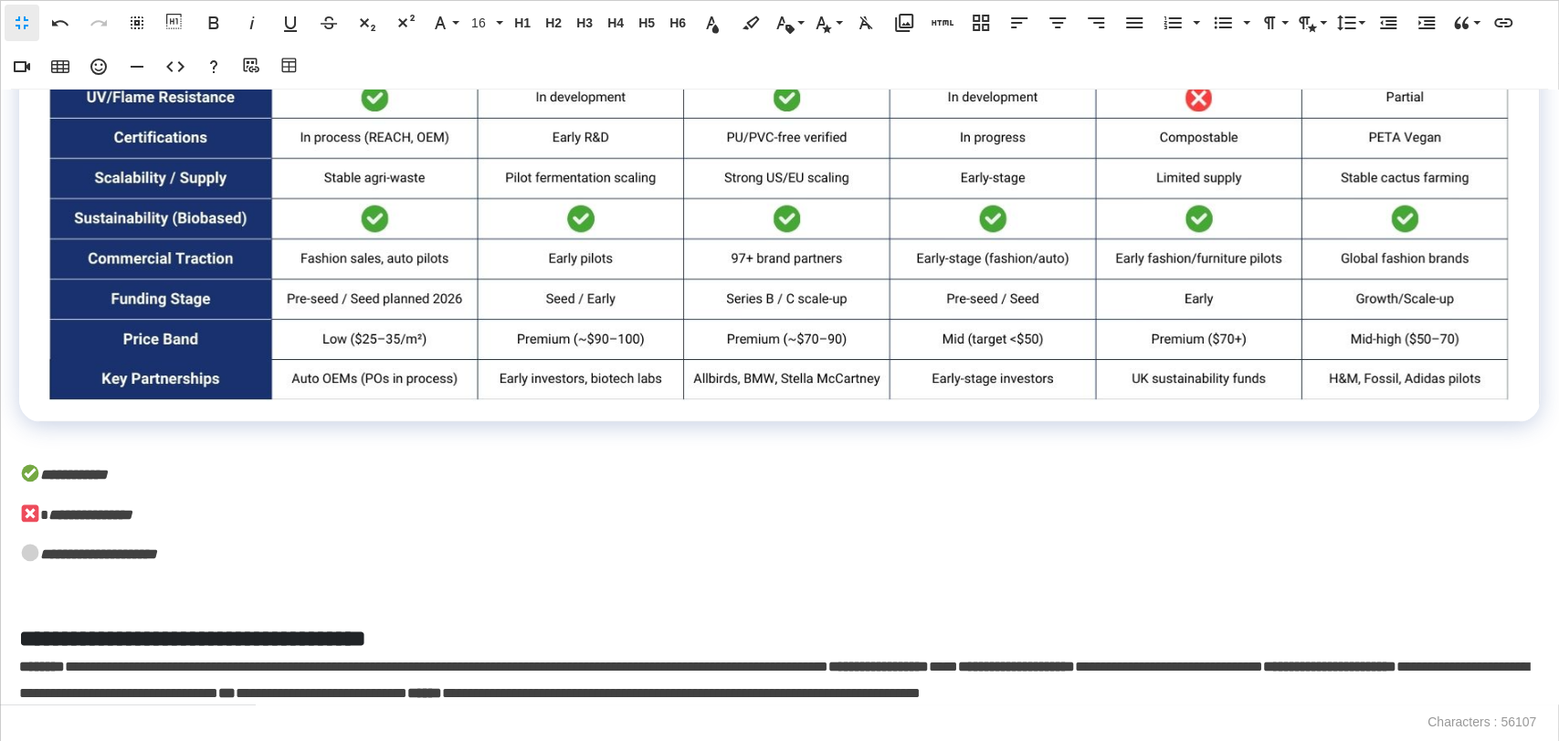
click at [5, 22] on button "Fullscreen" at bounding box center [22, 23] width 35 height 37
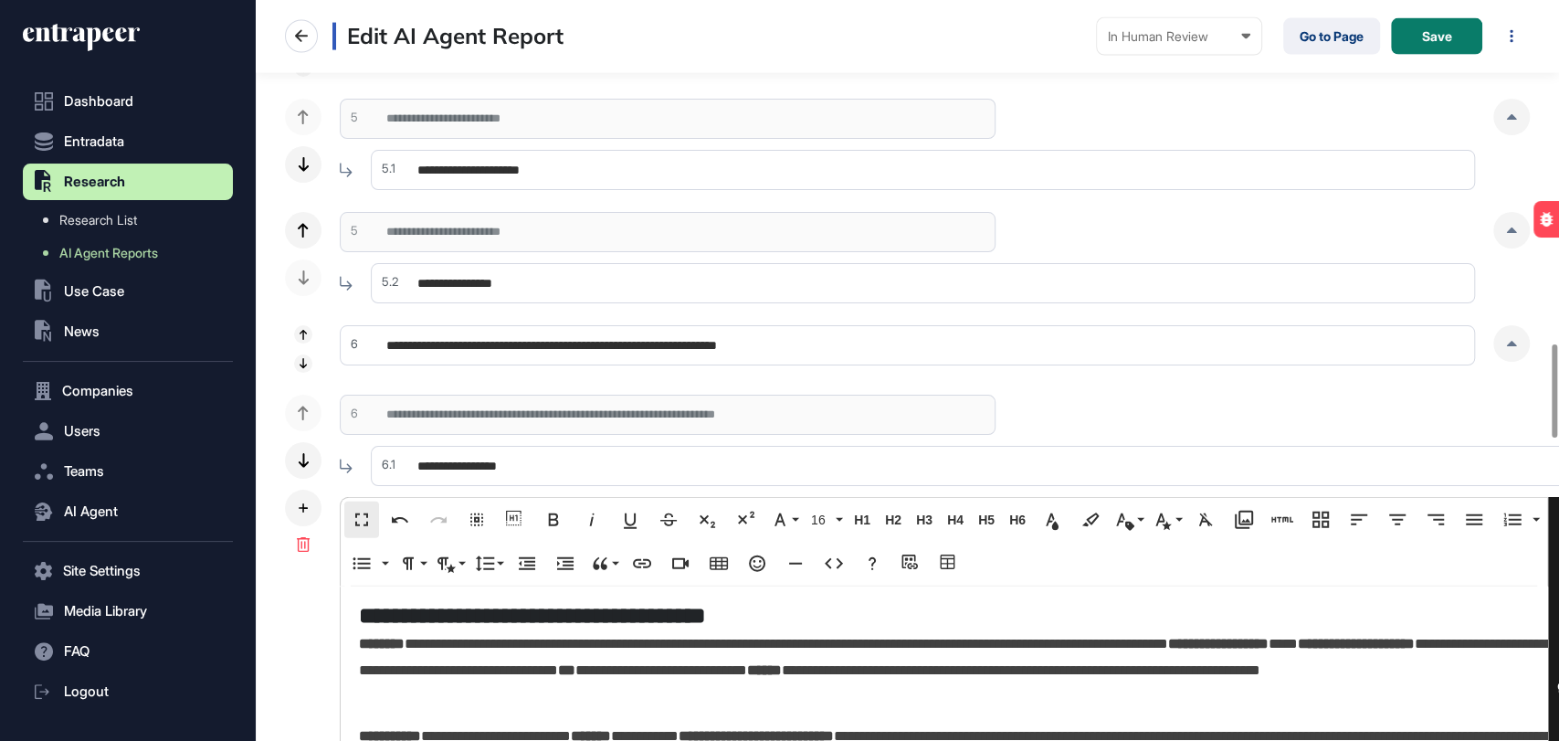
scroll to position [3669, 0]
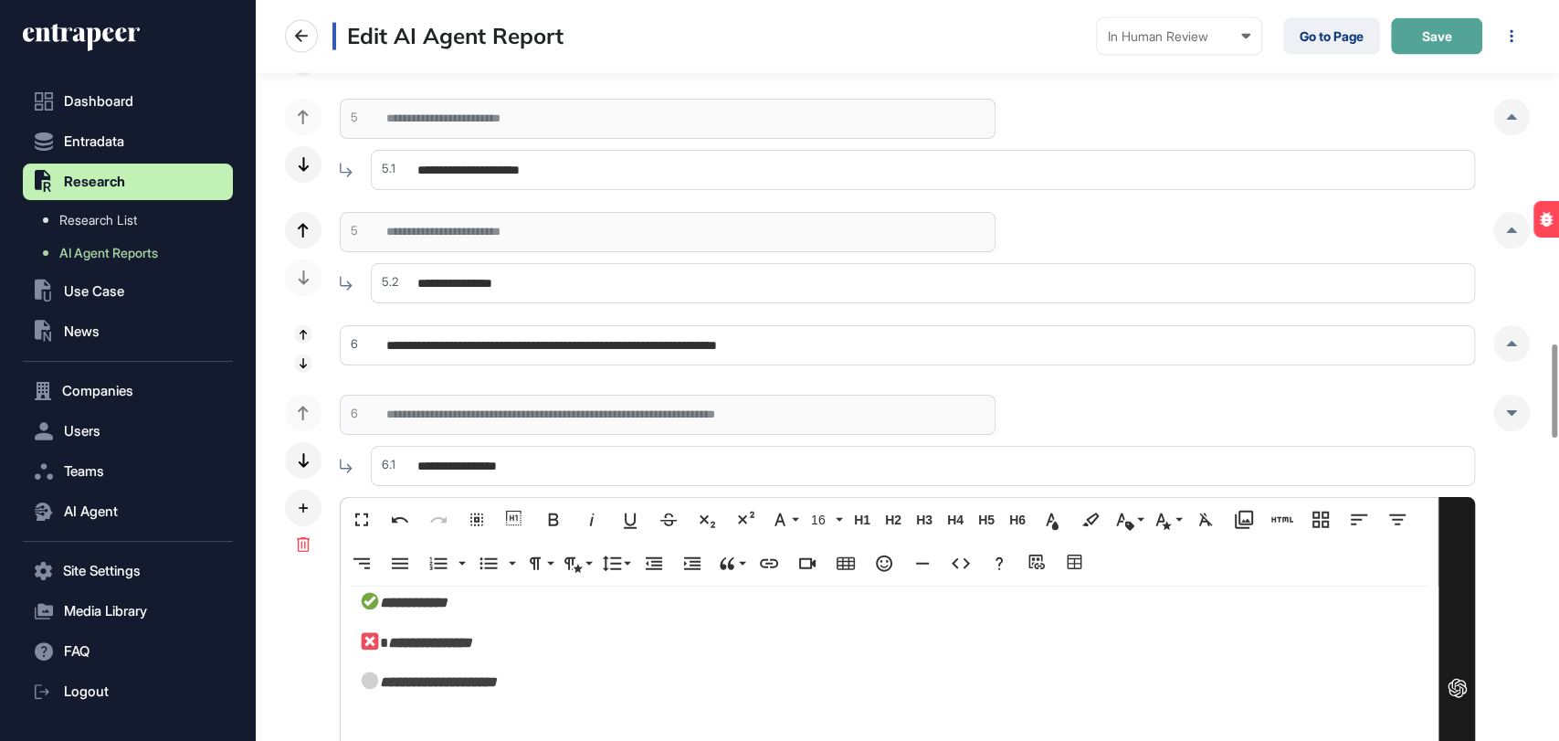
click at [1425, 43] on span "Save" at bounding box center [1437, 36] width 30 height 13
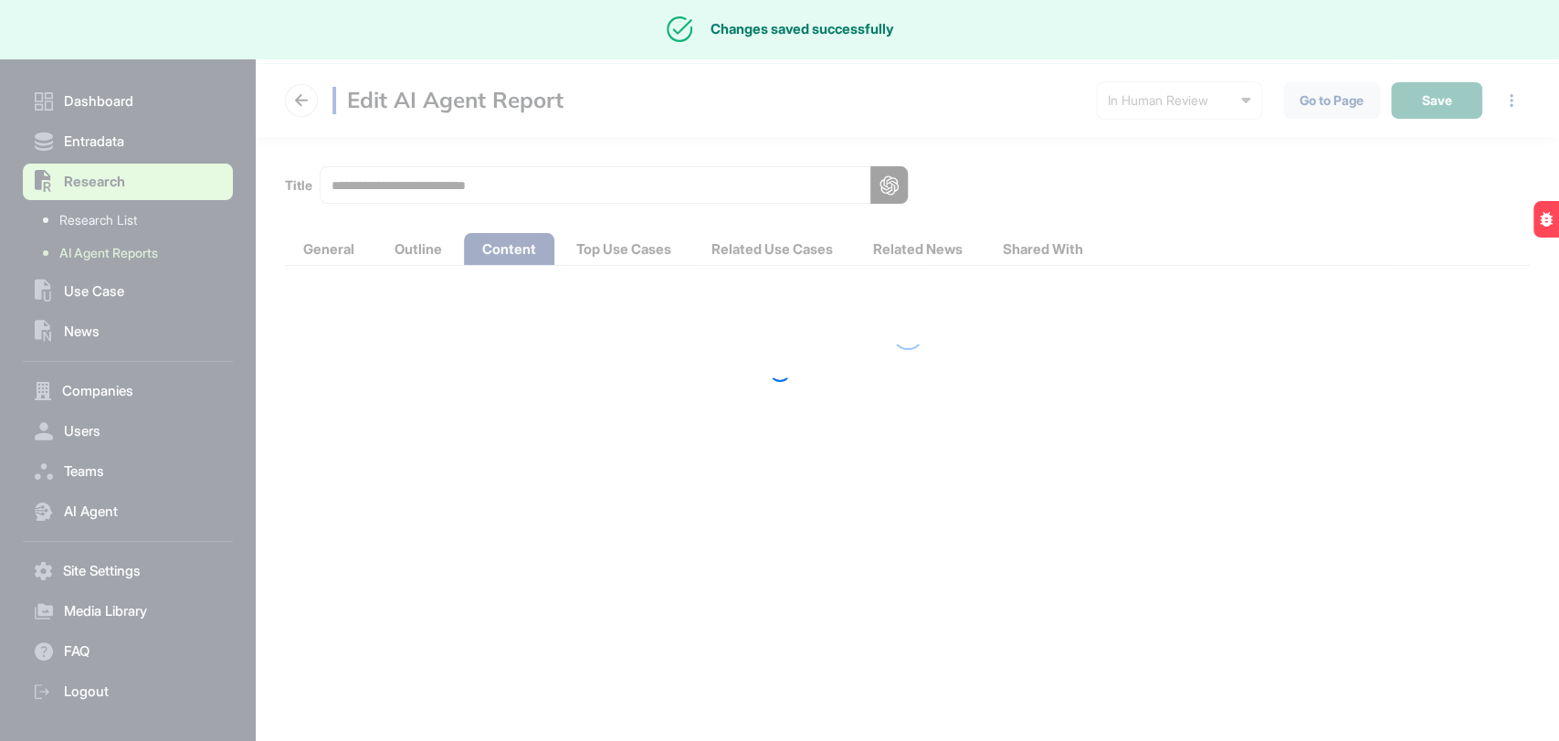
scroll to position [0, 0]
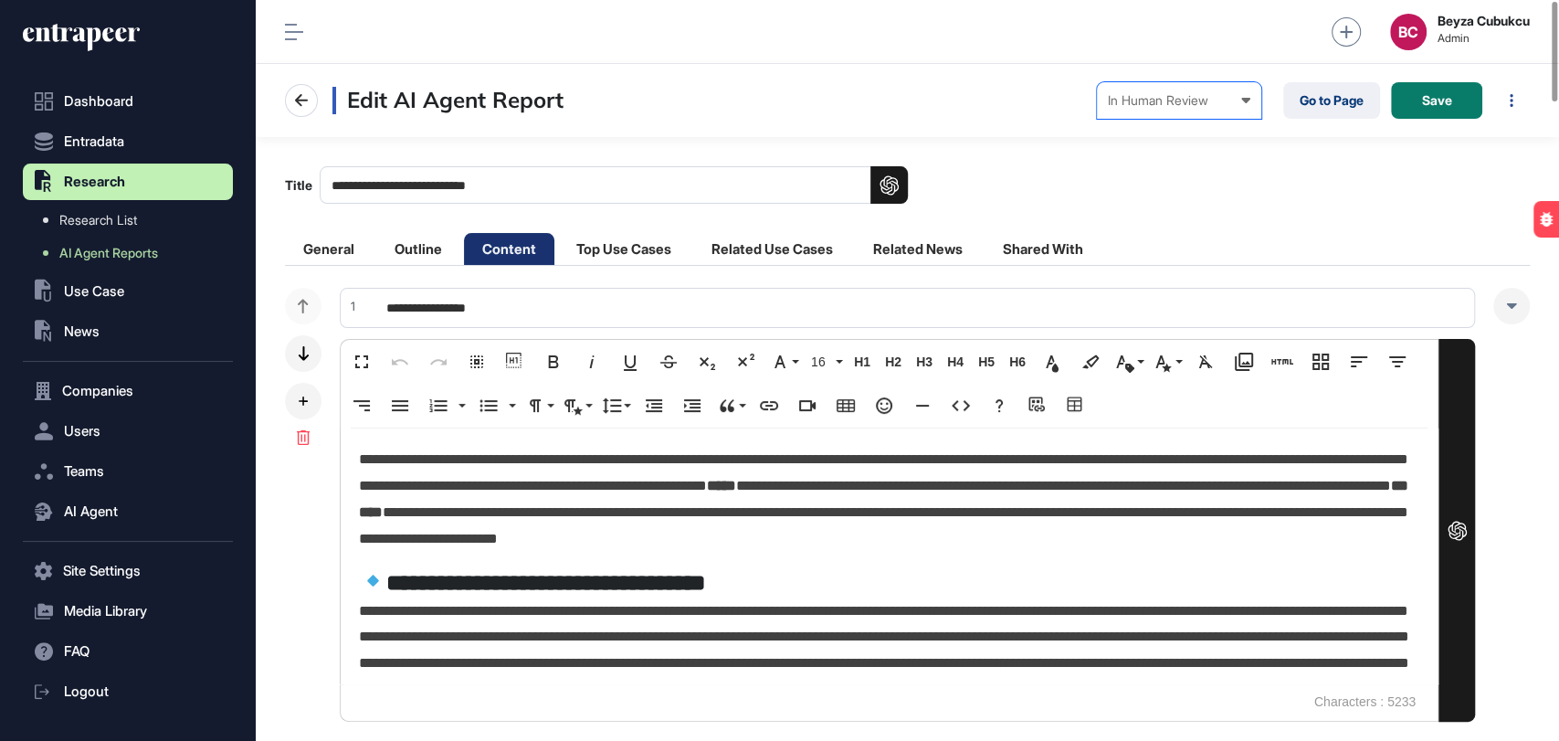
click at [1233, 98] on div "In Human Review" at bounding box center [1179, 100] width 142 height 15
click at [0, 0] on div "Completed" at bounding box center [0, 0] width 0 height 0
click at [1057, 99] on div at bounding box center [1049, 100] width 15 height 15
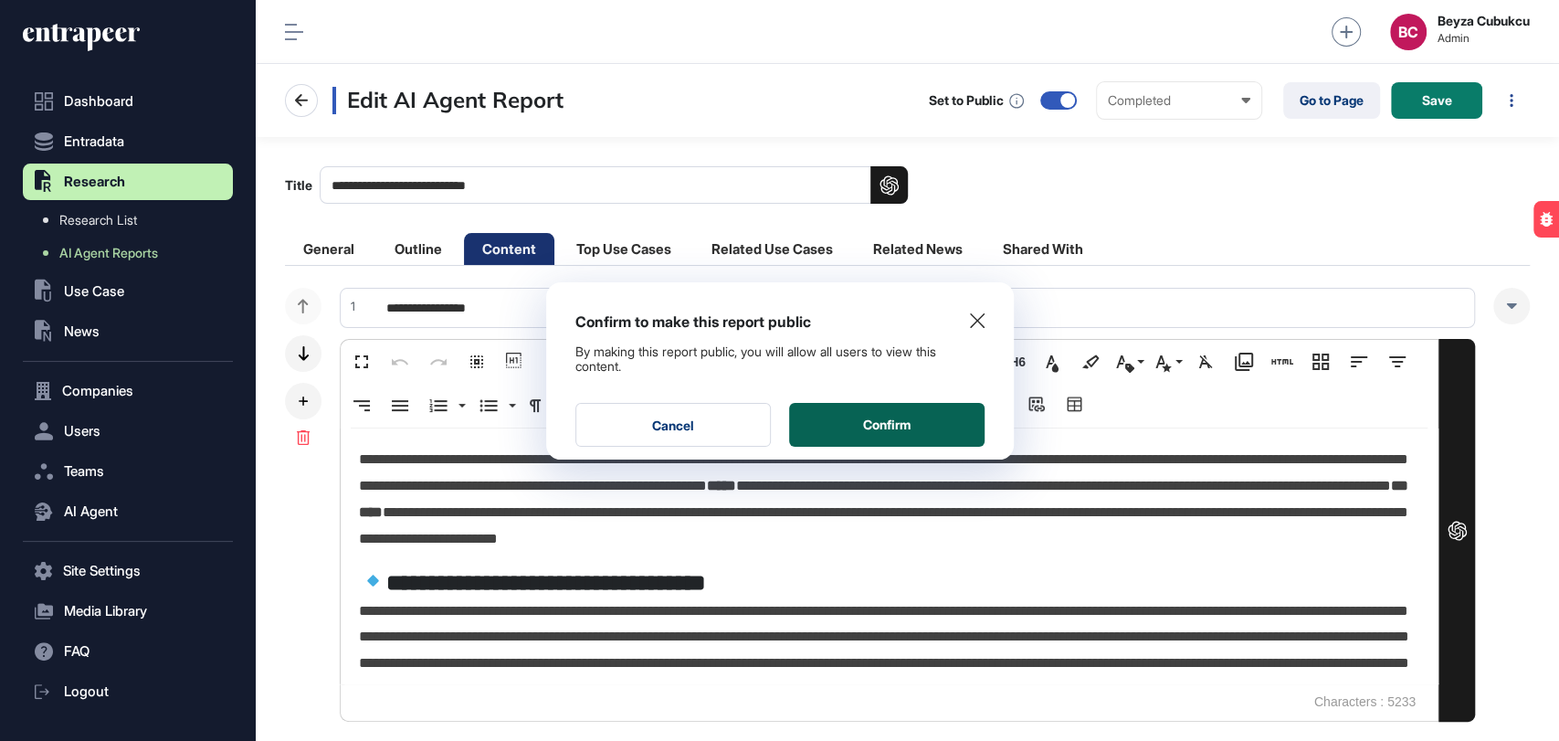
click at [883, 422] on button "Confirm" at bounding box center [886, 425] width 195 height 44
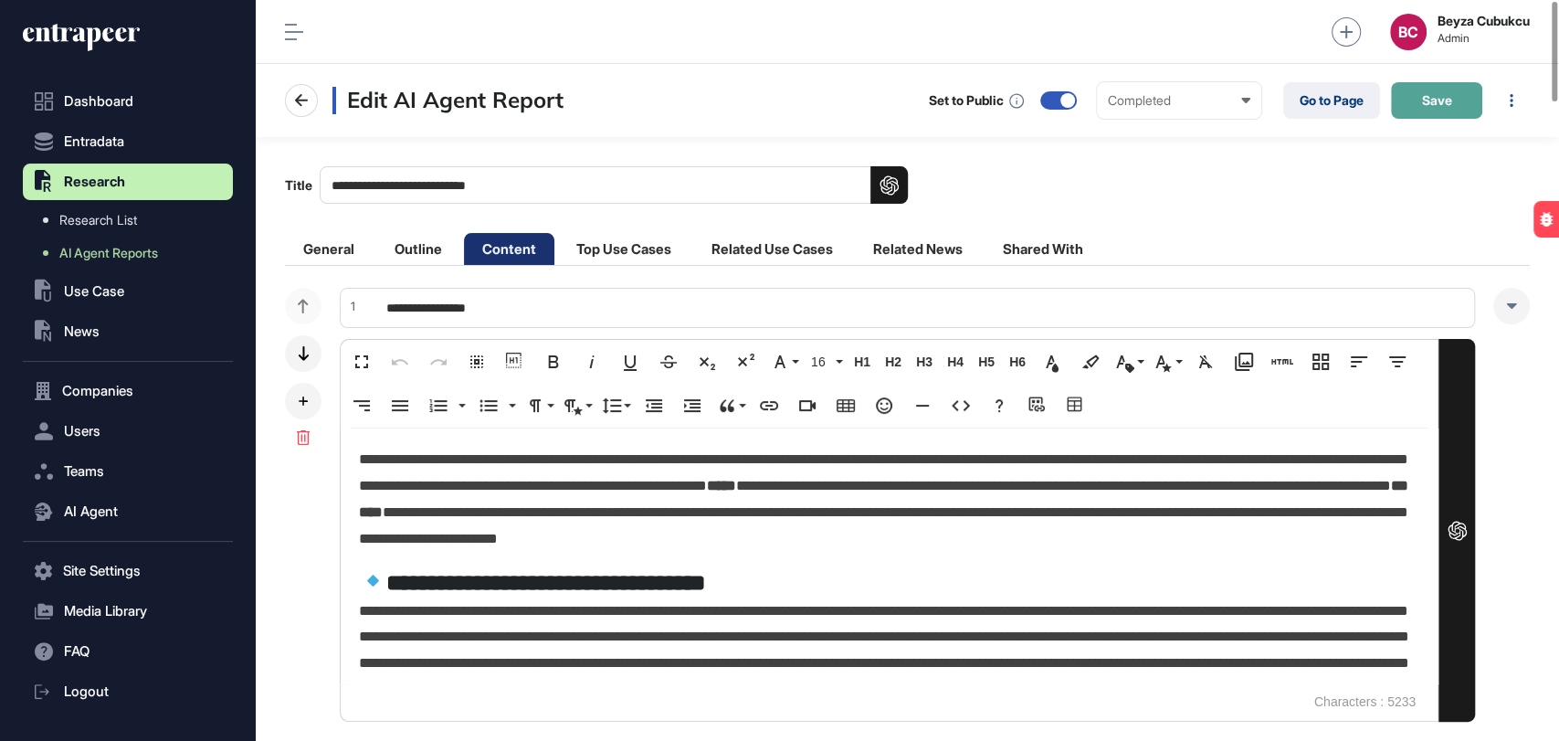
click at [1450, 100] on span "Save" at bounding box center [1437, 100] width 30 height 13
click at [1308, 97] on link "Go to Page" at bounding box center [1331, 100] width 97 height 37
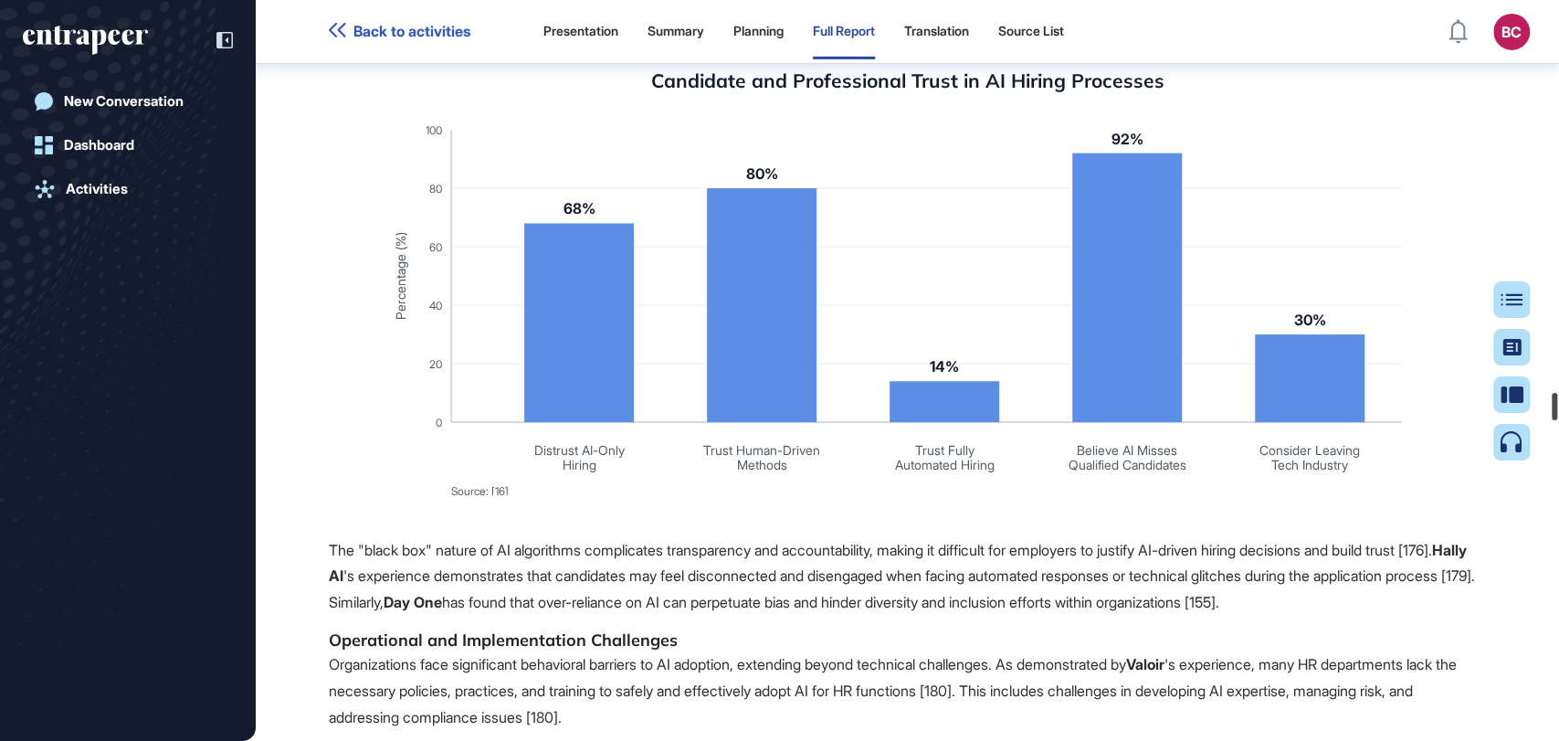
scroll to position [101708, 0]
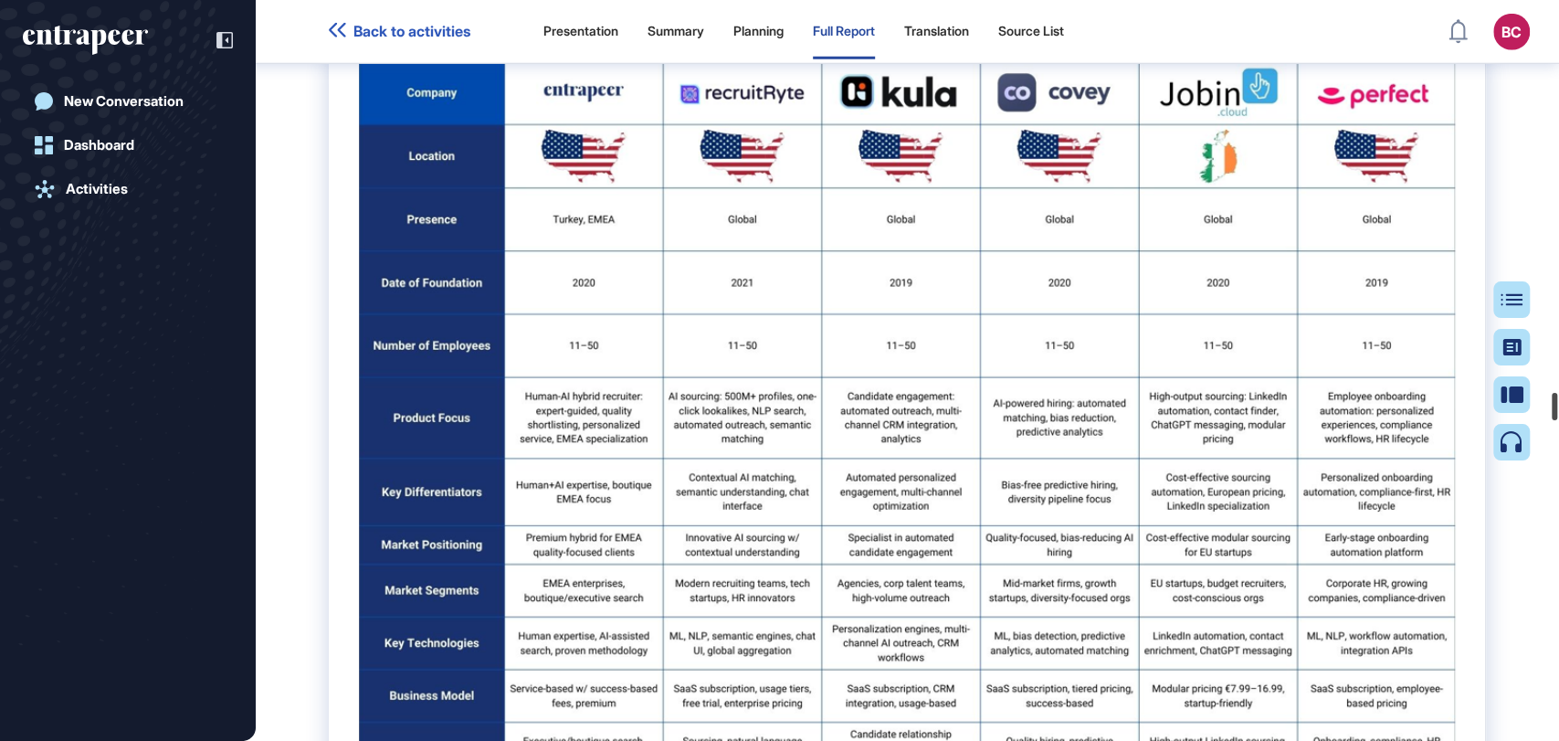
drag, startPoint x: 1555, startPoint y: 225, endPoint x: 1552, endPoint y: 402, distance: 177.2
click at [1552, 402] on div at bounding box center [1554, 406] width 5 height 27
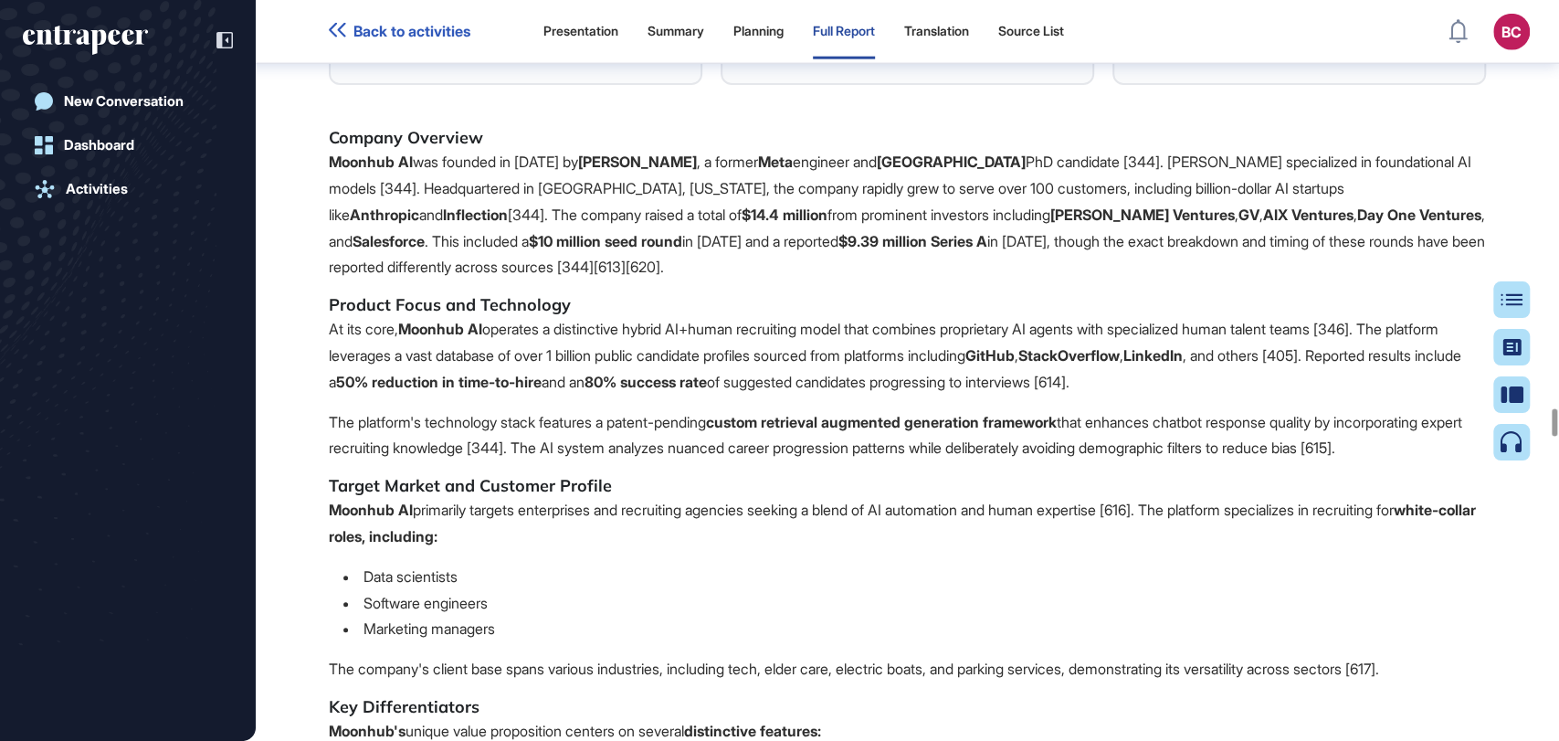
scroll to position [105462, 0]
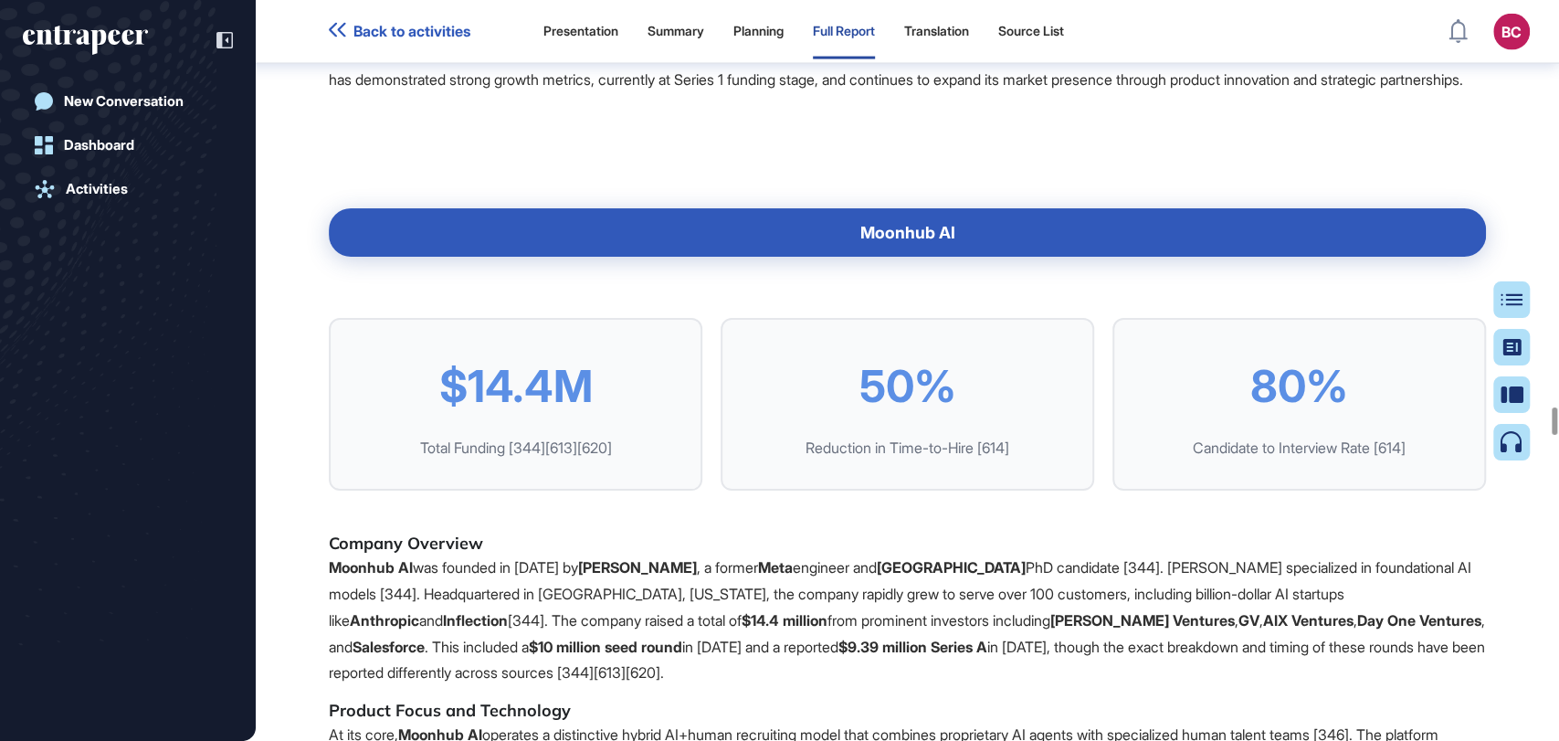
drag, startPoint x: 1170, startPoint y: 397, endPoint x: 1121, endPoint y: 405, distance: 49.9
copy th "Fellou"
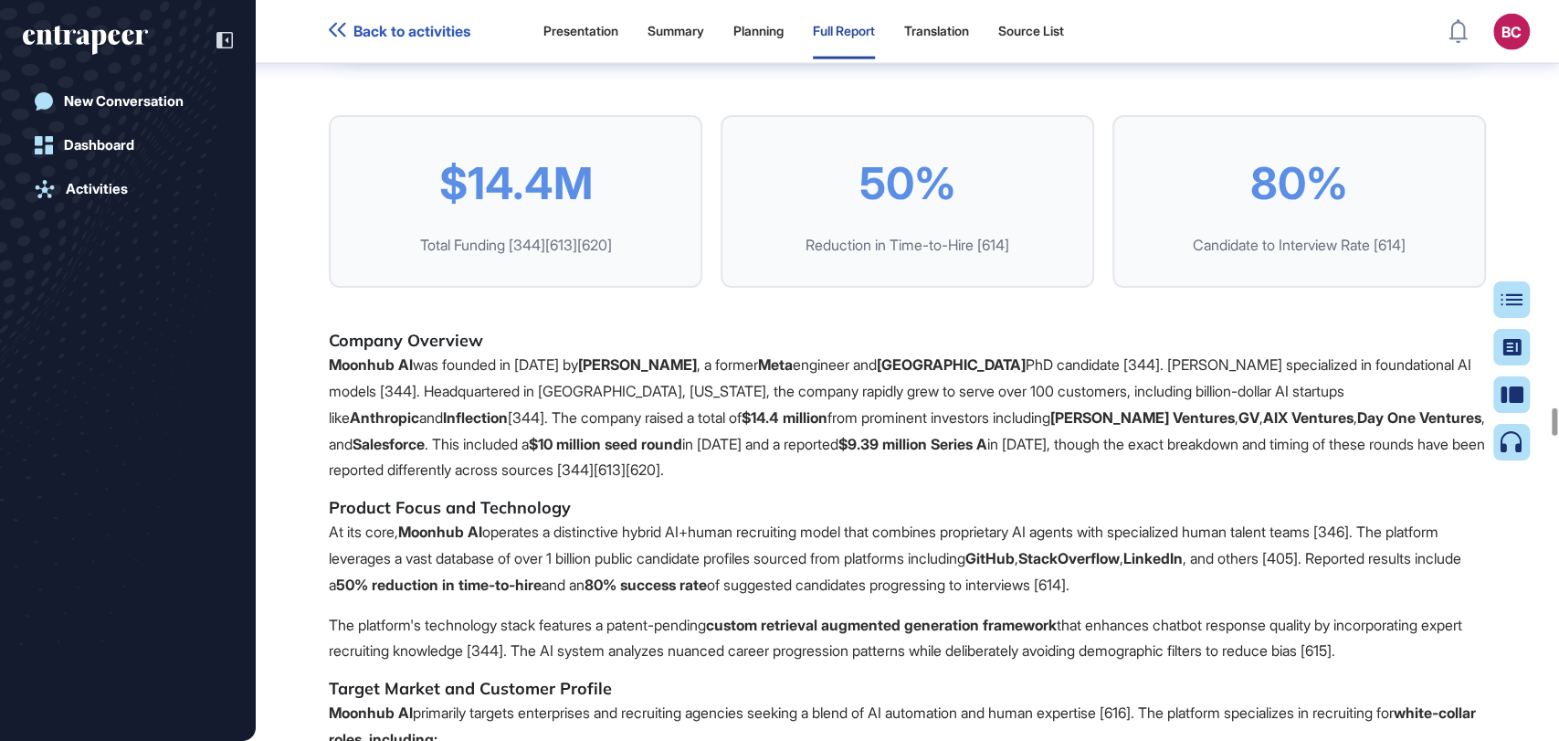
drag, startPoint x: 1180, startPoint y: 192, endPoint x: 1108, endPoint y: 195, distance: 72.2
copy th "Fellou"
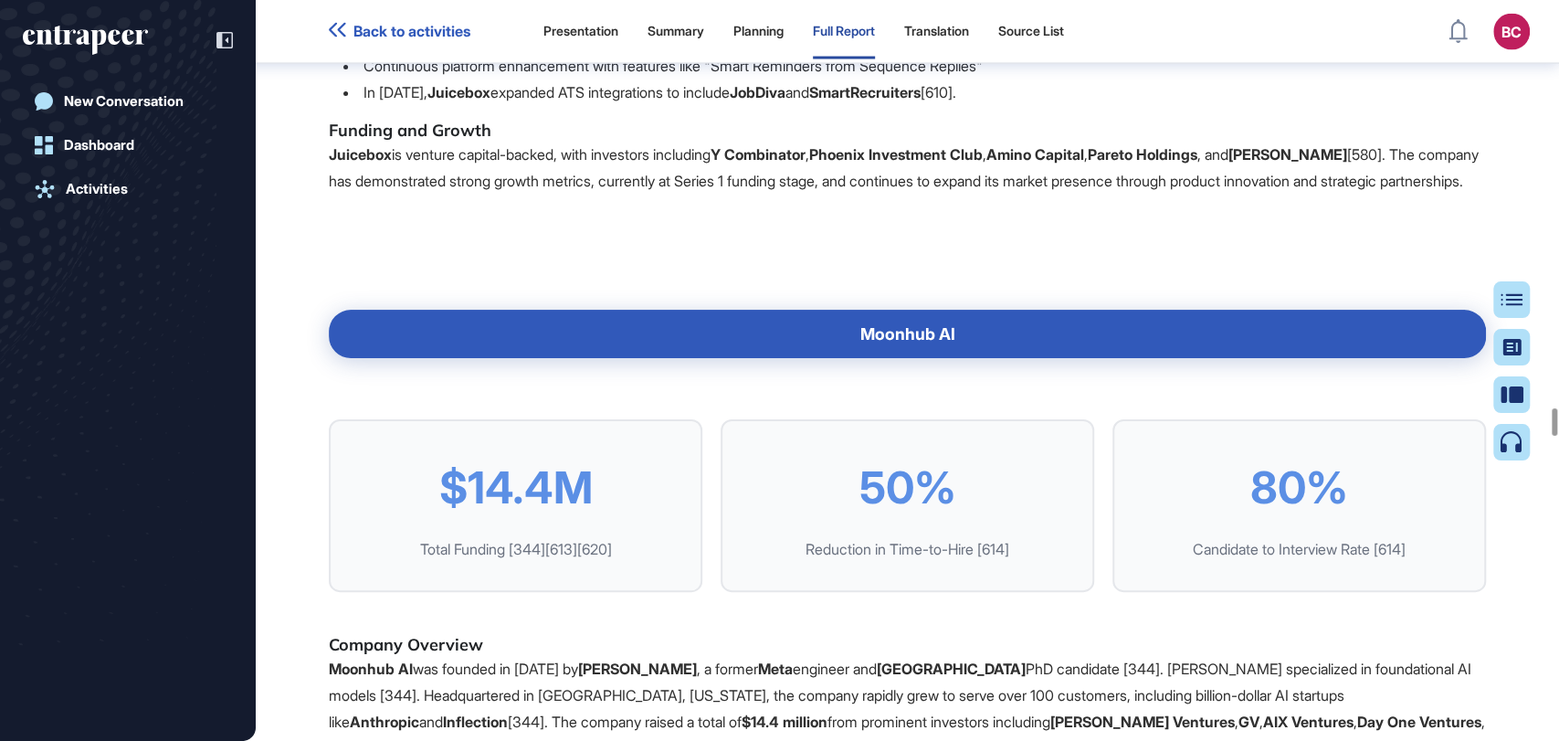
scroll to position [105868, 0]
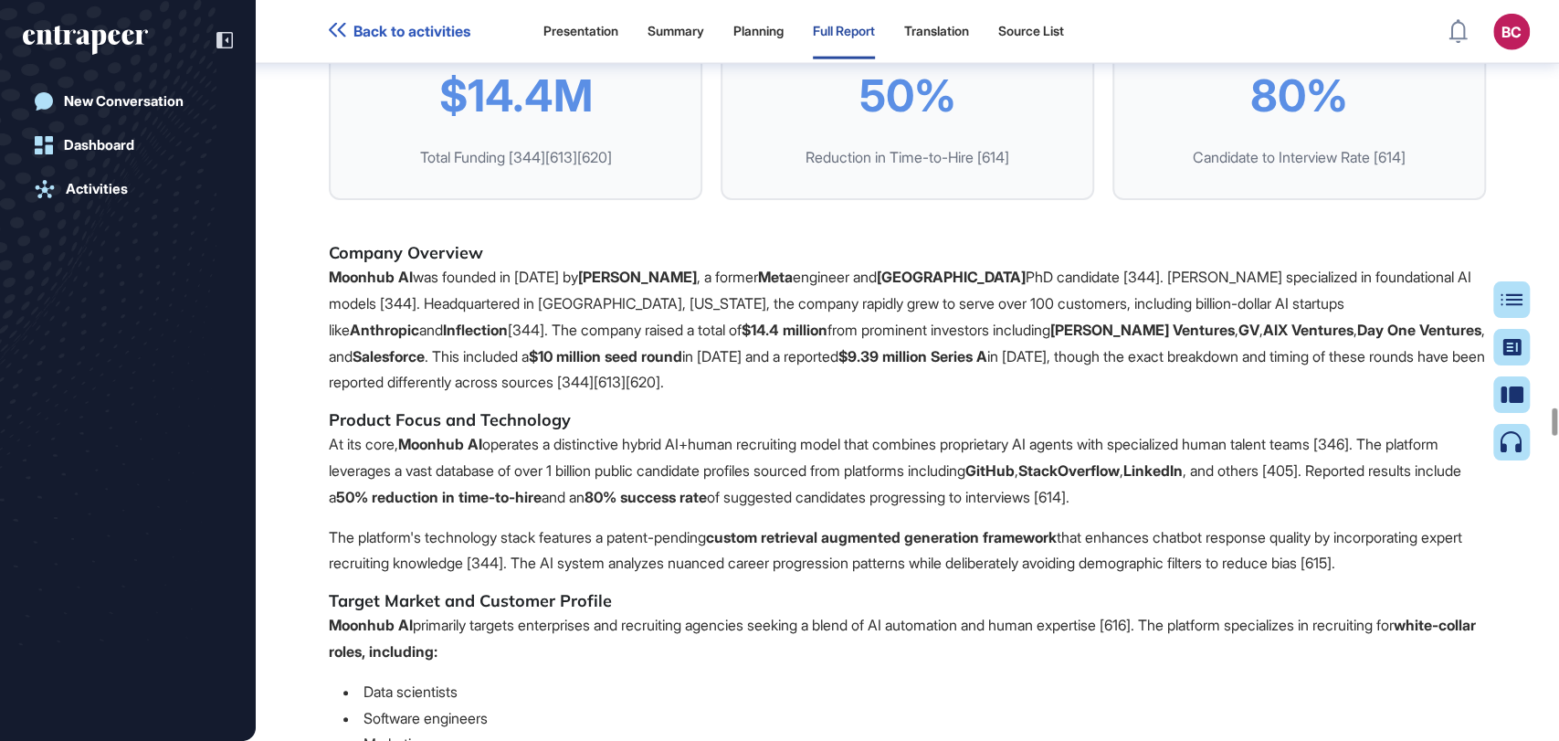
scroll to position [105564, 0]
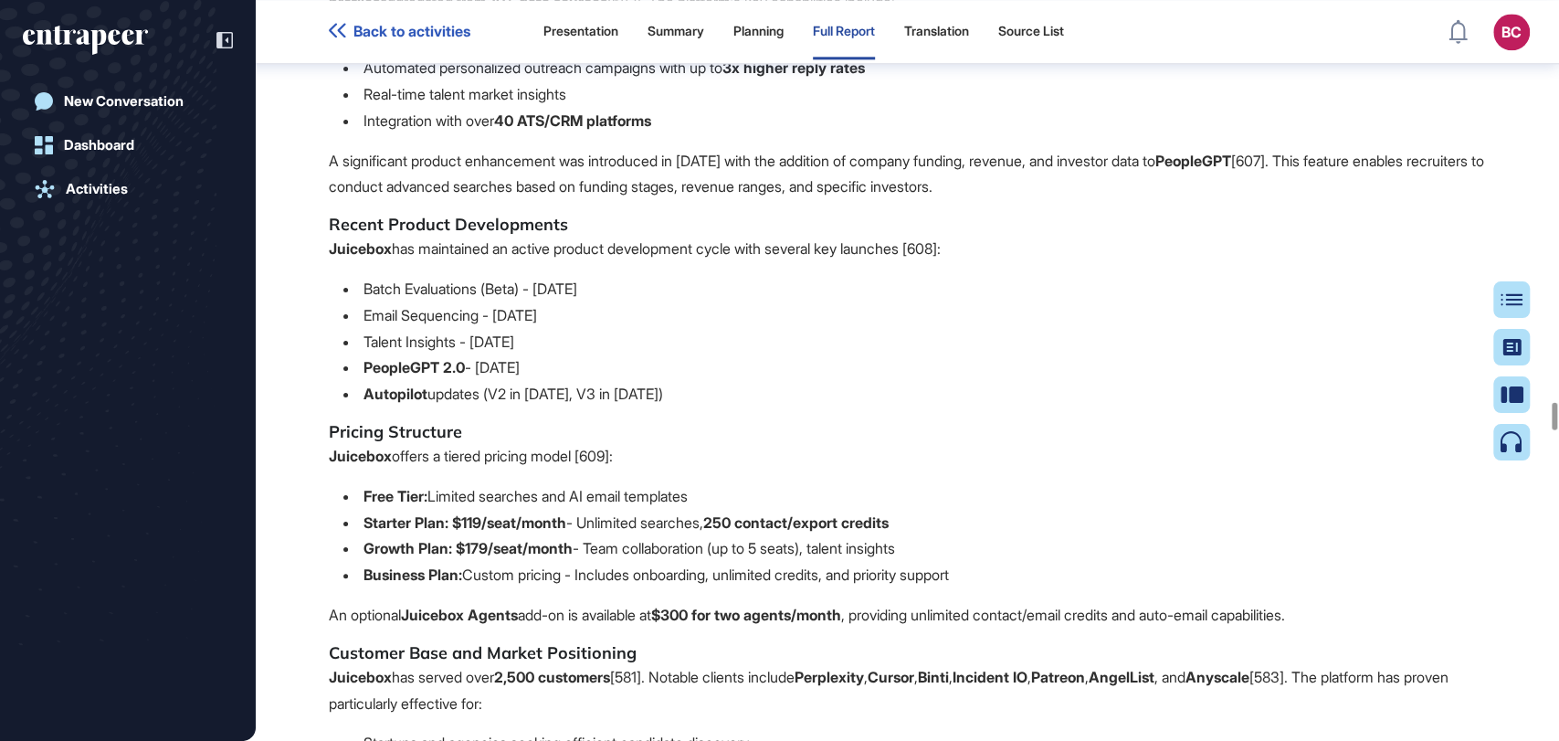
scroll to position [104346, 0]
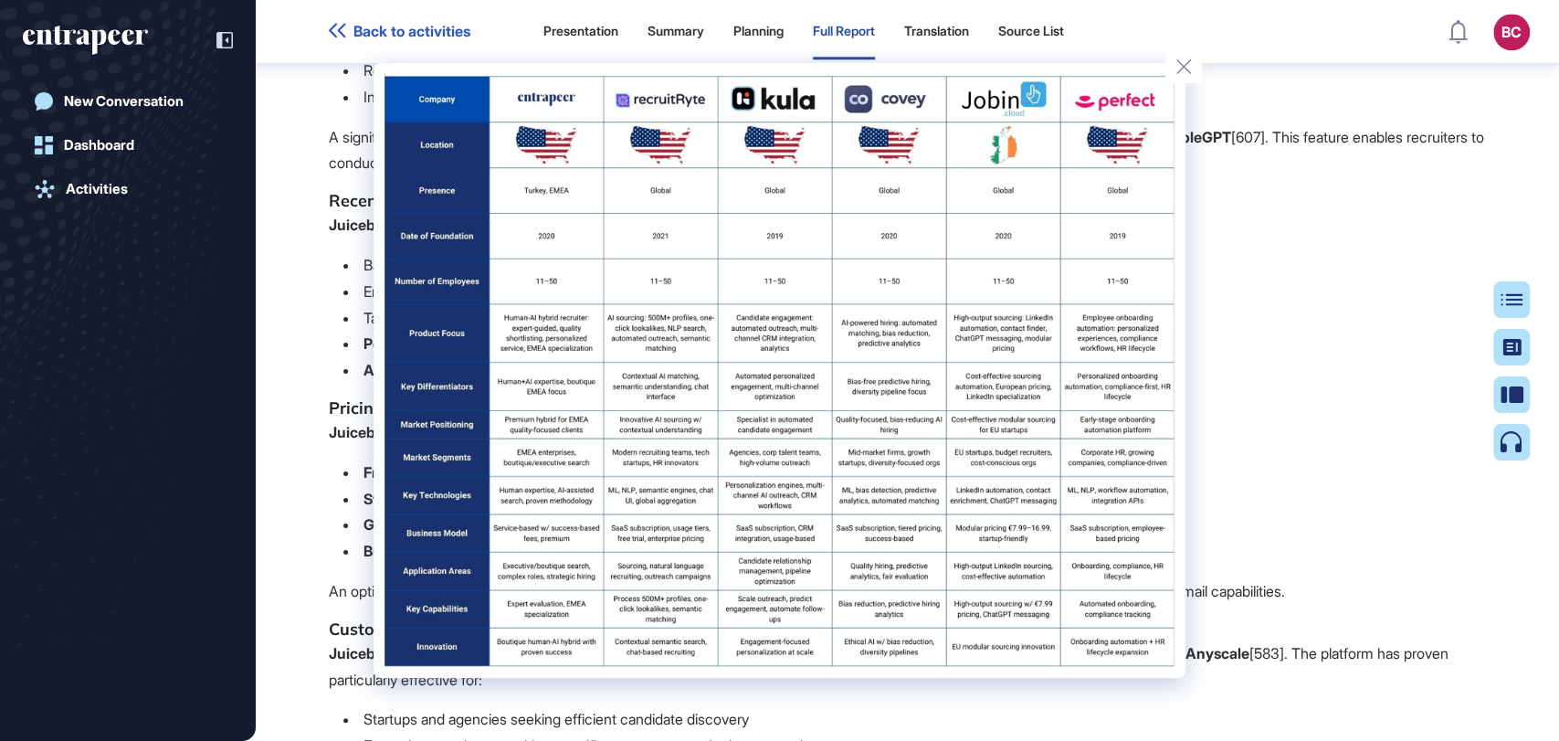
click at [300, 390] on div at bounding box center [779, 370] width 1559 height 741
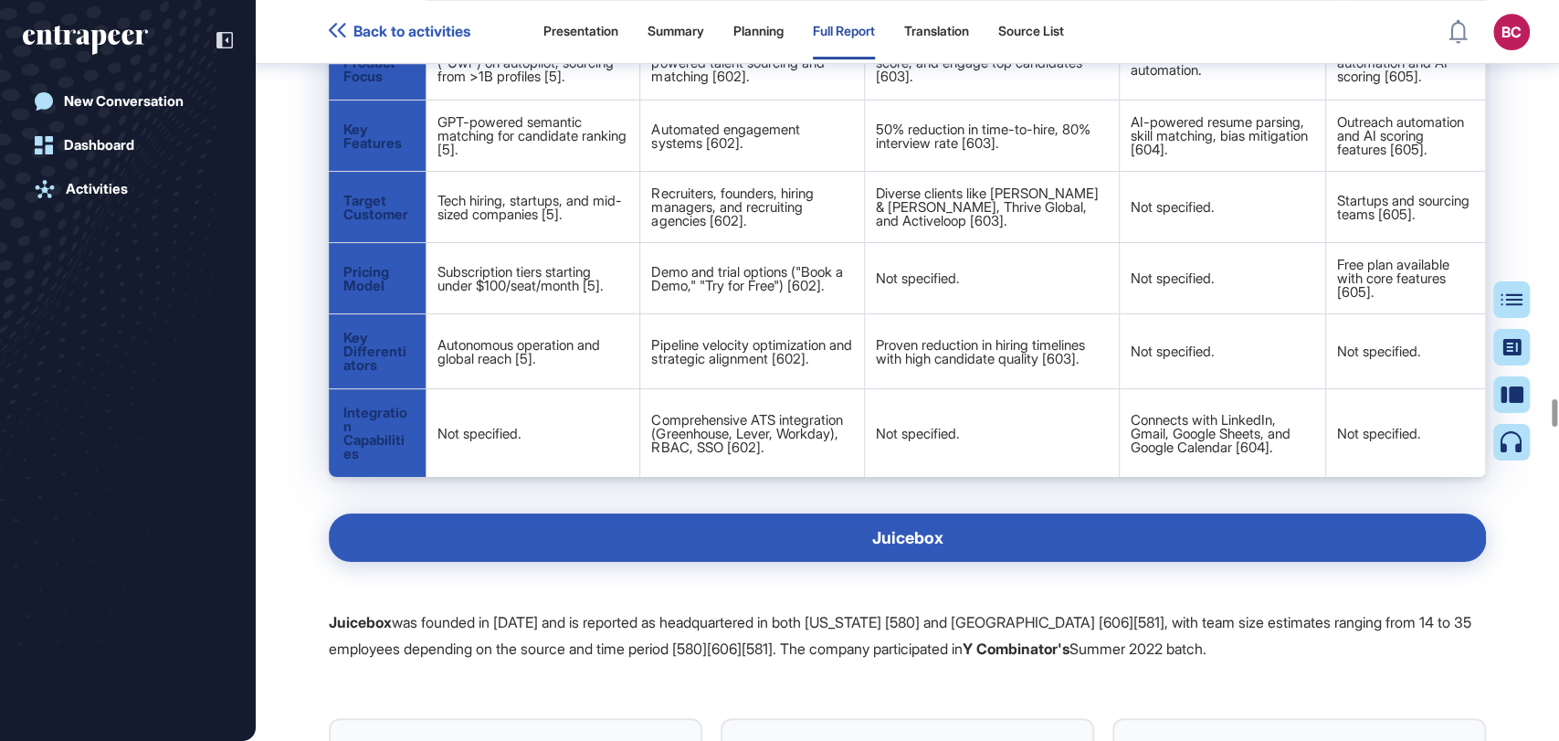
scroll to position [103534, 0]
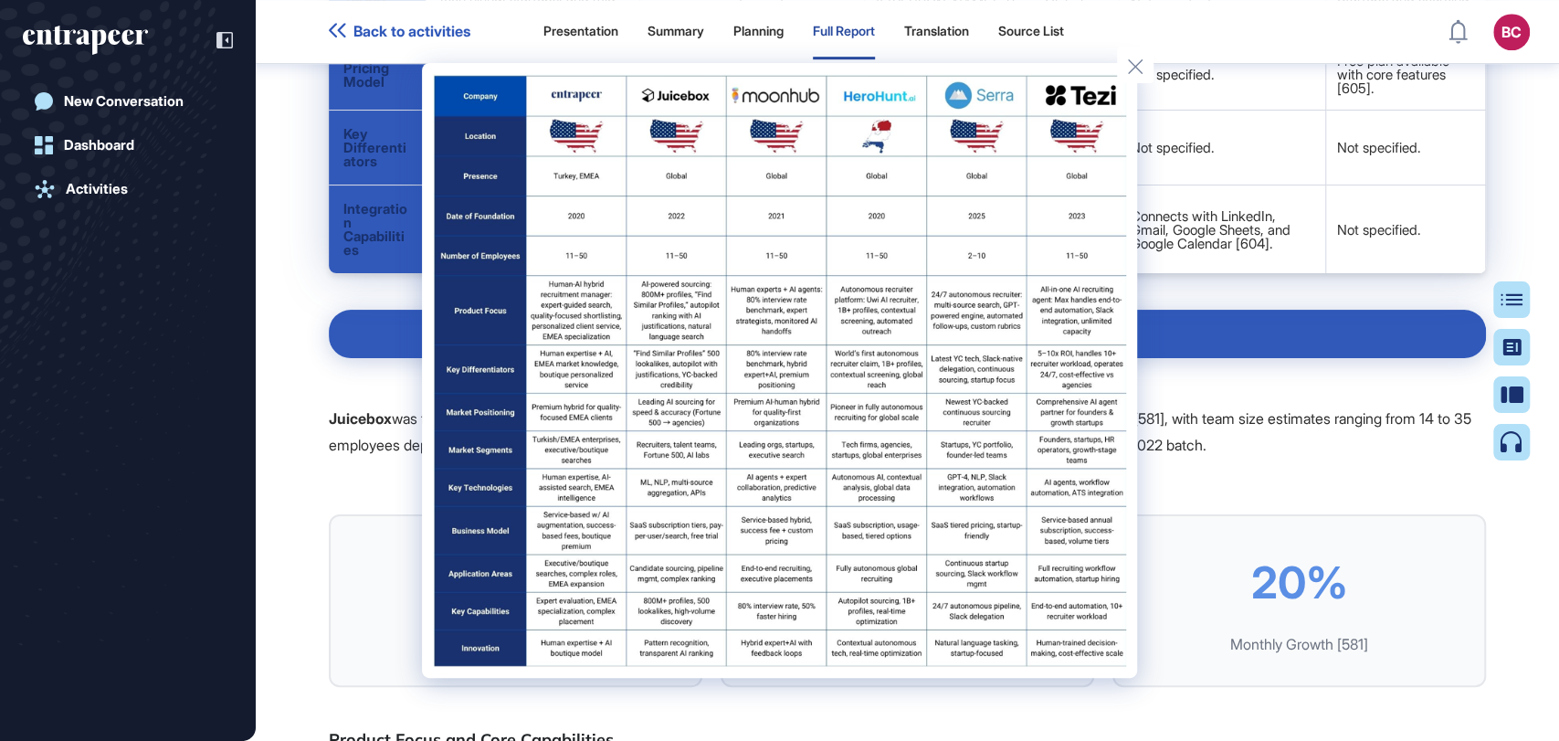
click at [1325, 483] on div at bounding box center [779, 370] width 1559 height 741
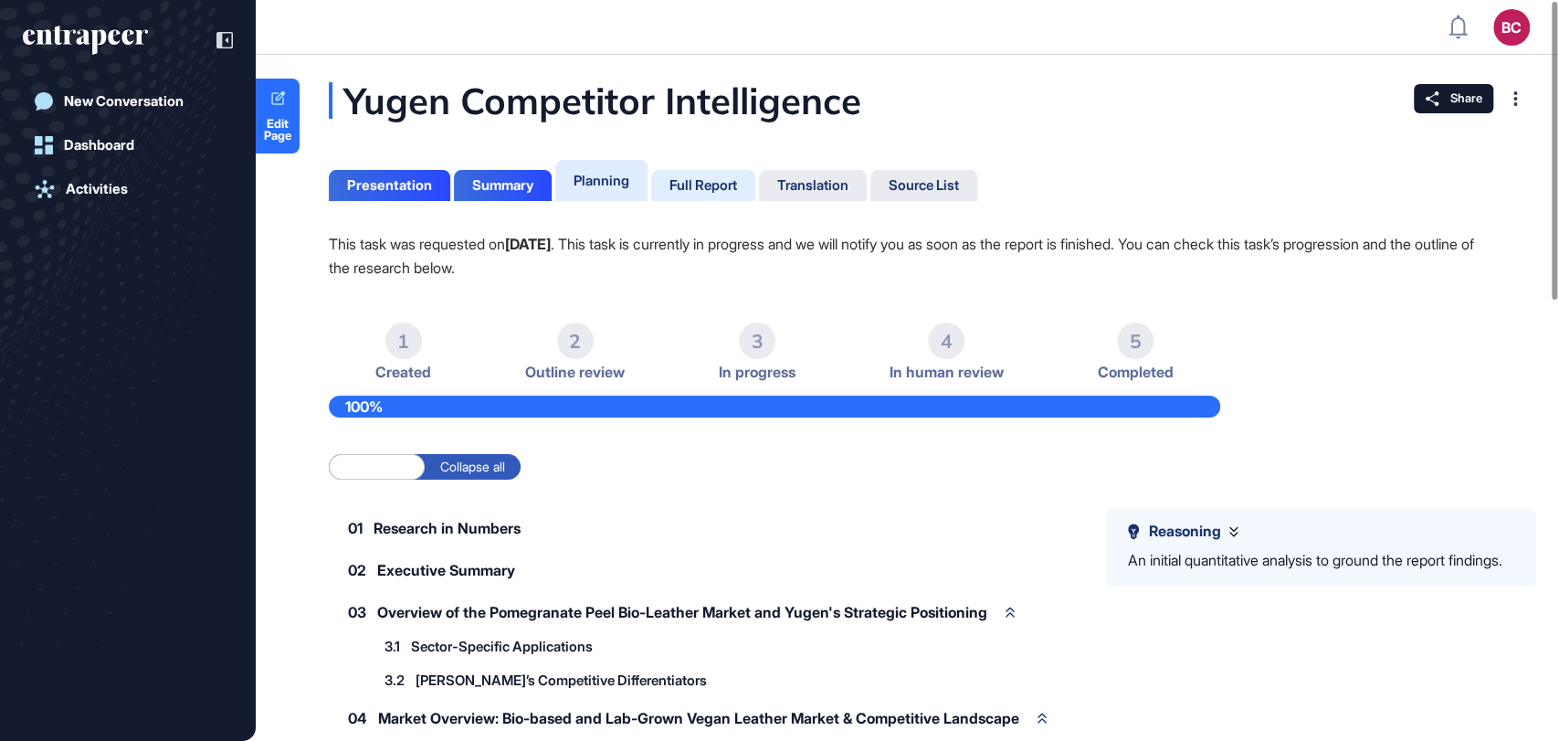
click at [722, 173] on div "Full Report" at bounding box center [703, 185] width 104 height 31
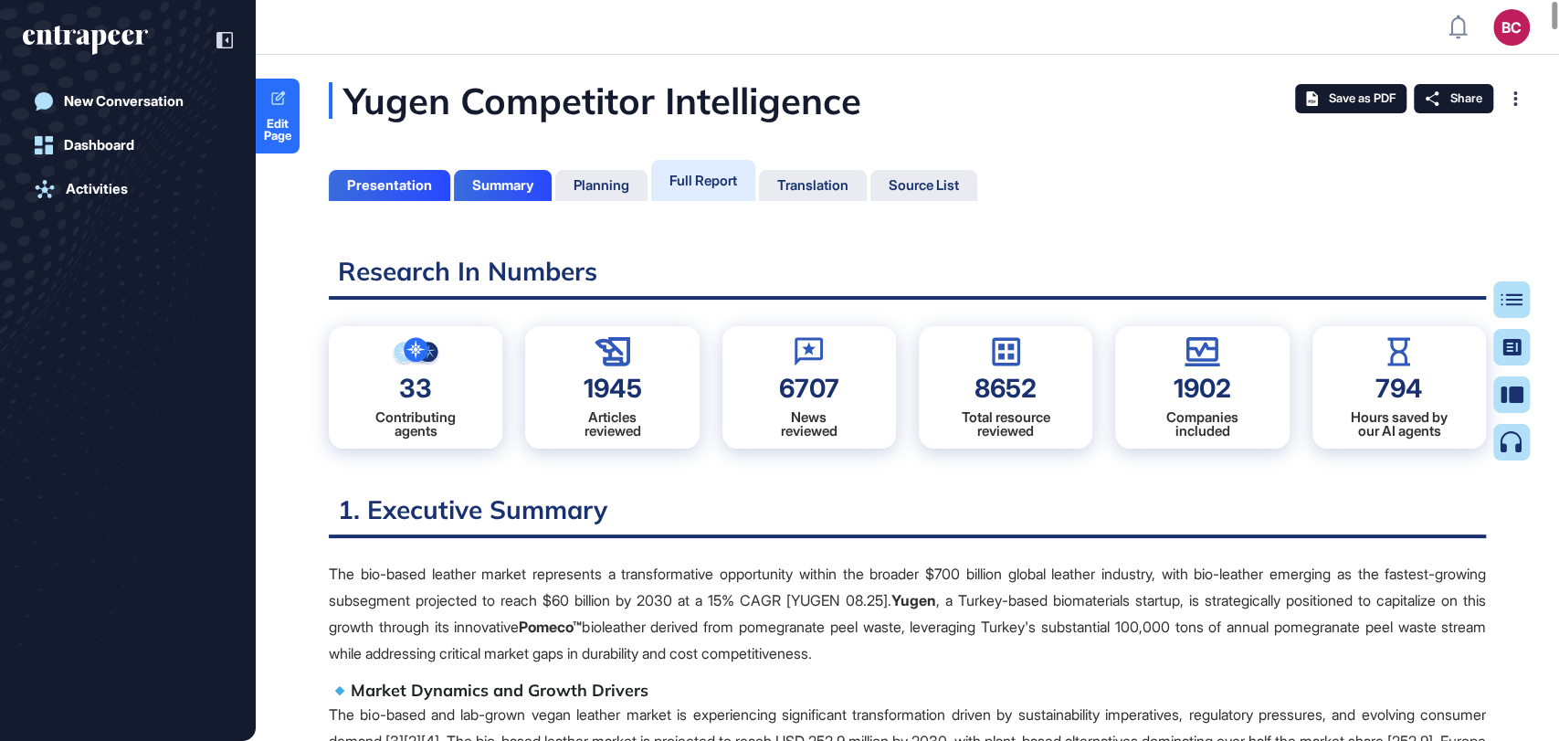
scroll to position [7, 0]
click at [274, 128] on span "Edit Page" at bounding box center [278, 130] width 44 height 24
click at [1461, 97] on span "Share" at bounding box center [1466, 98] width 32 height 15
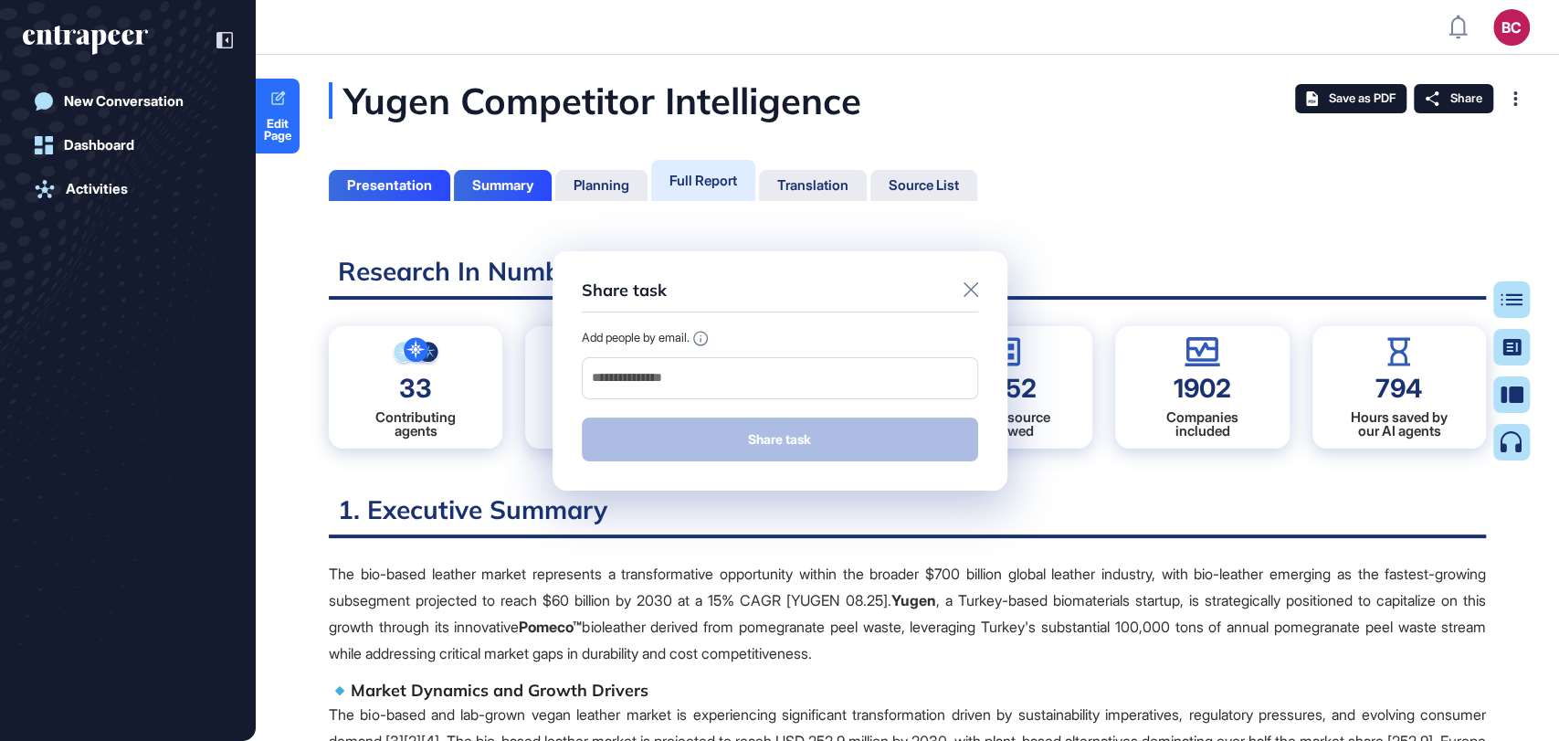
click at [619, 379] on input "email" at bounding box center [780, 378] width 380 height 26
paste input "**********"
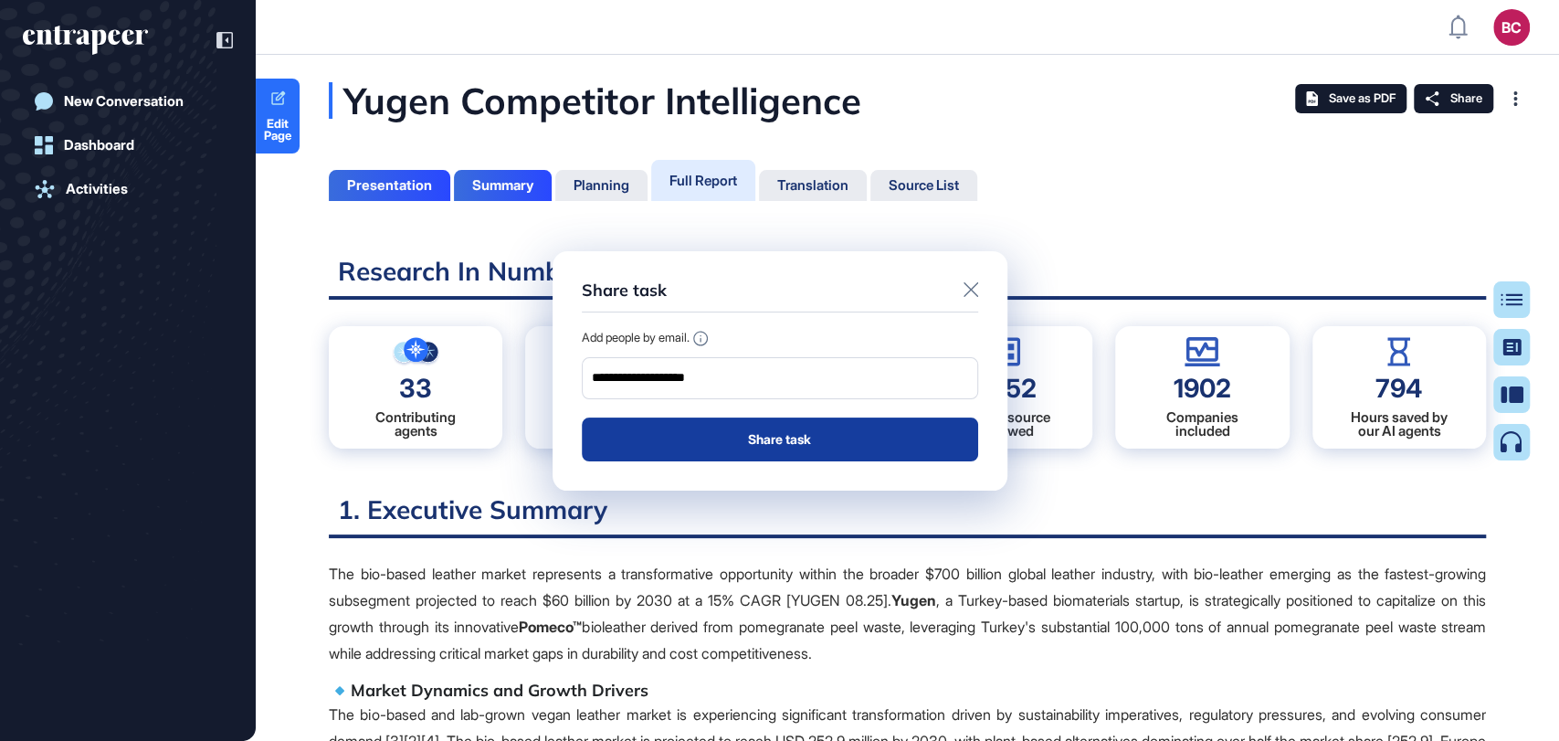
type input "**********"
click at [727, 436] on button "Share task" at bounding box center [780, 439] width 396 height 44
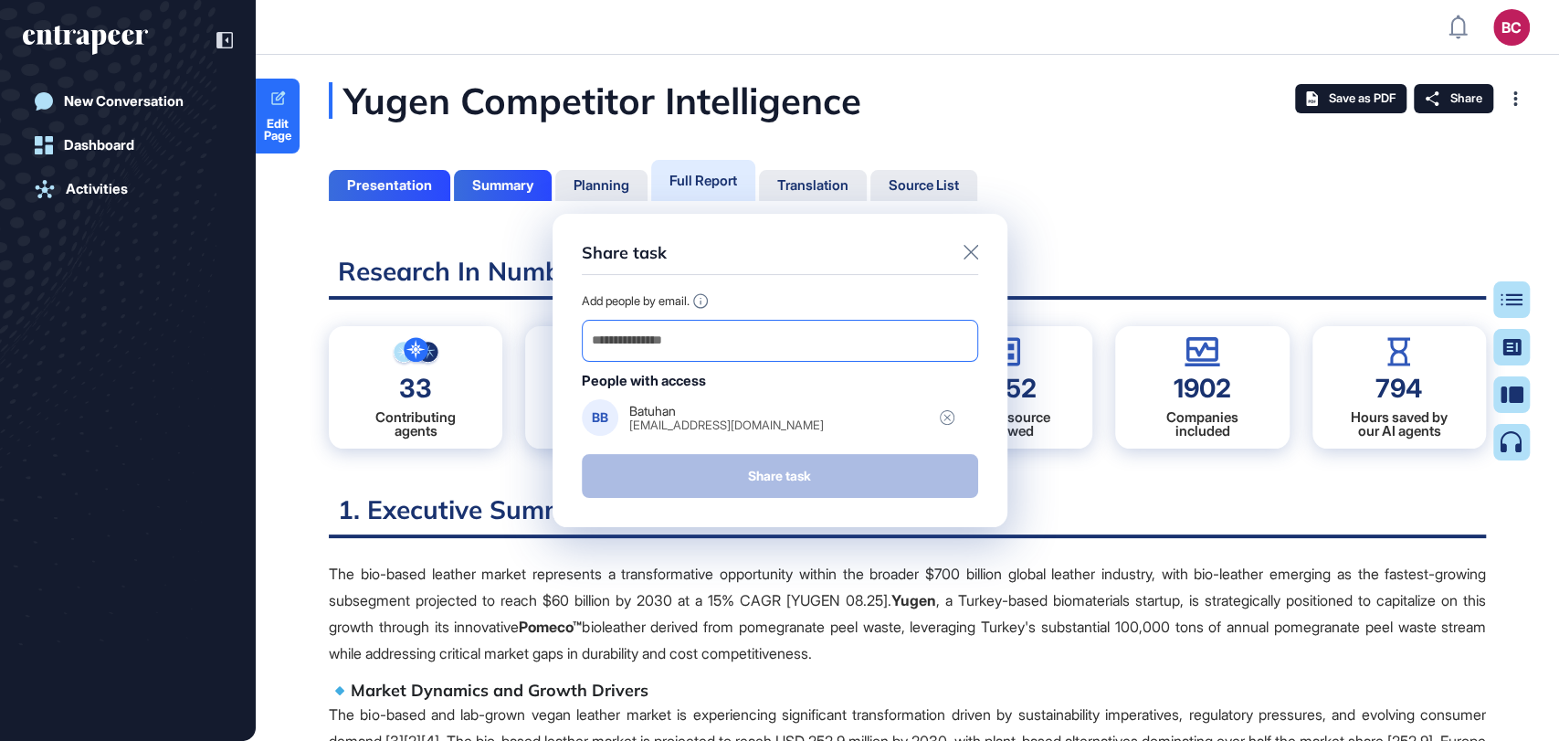
click at [633, 349] on input "email" at bounding box center [780, 341] width 380 height 26
paste input "**********"
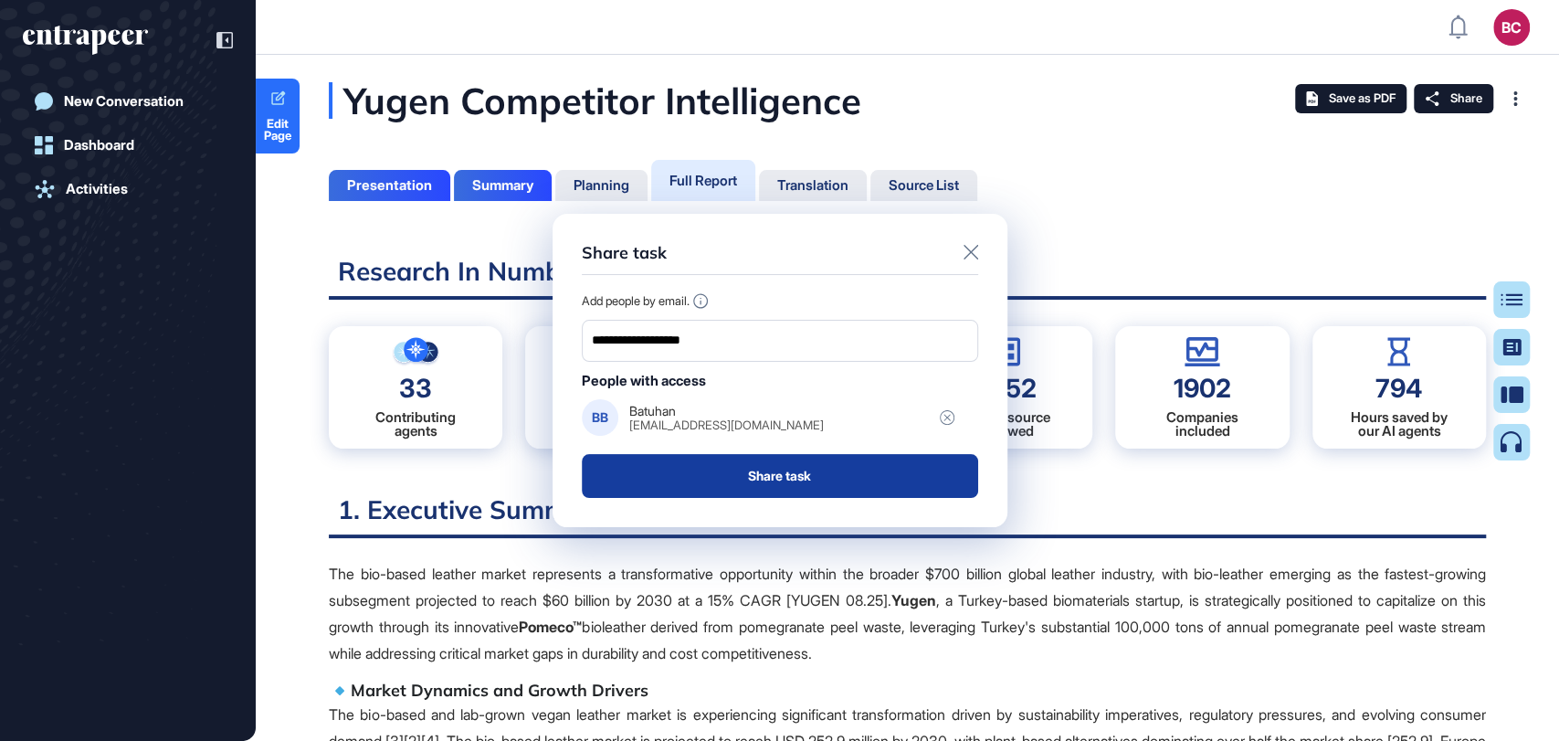
type input "**********"
click at [722, 465] on button "Share task" at bounding box center [780, 476] width 396 height 44
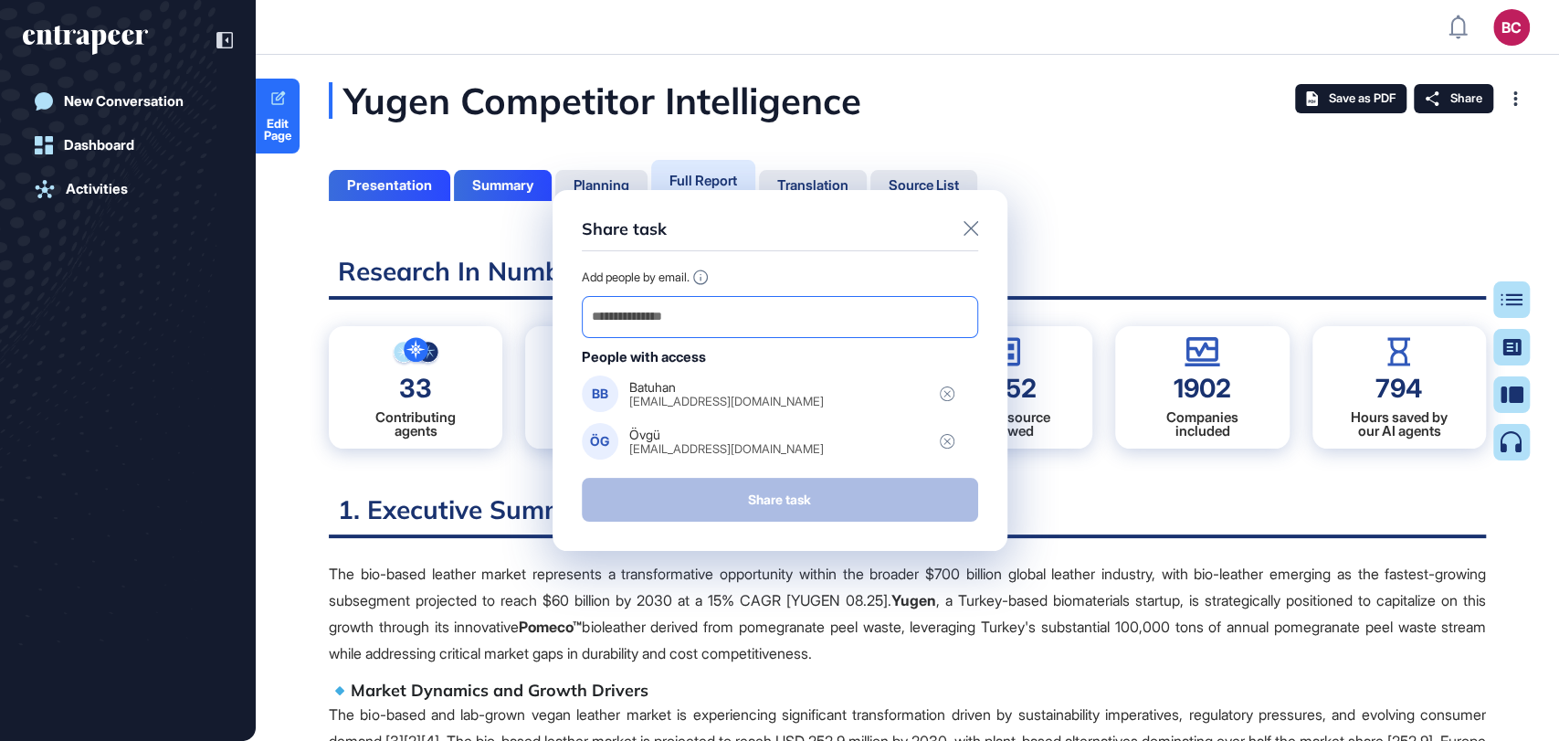
click at [639, 310] on input "email" at bounding box center [780, 317] width 380 height 26
paste input "**********"
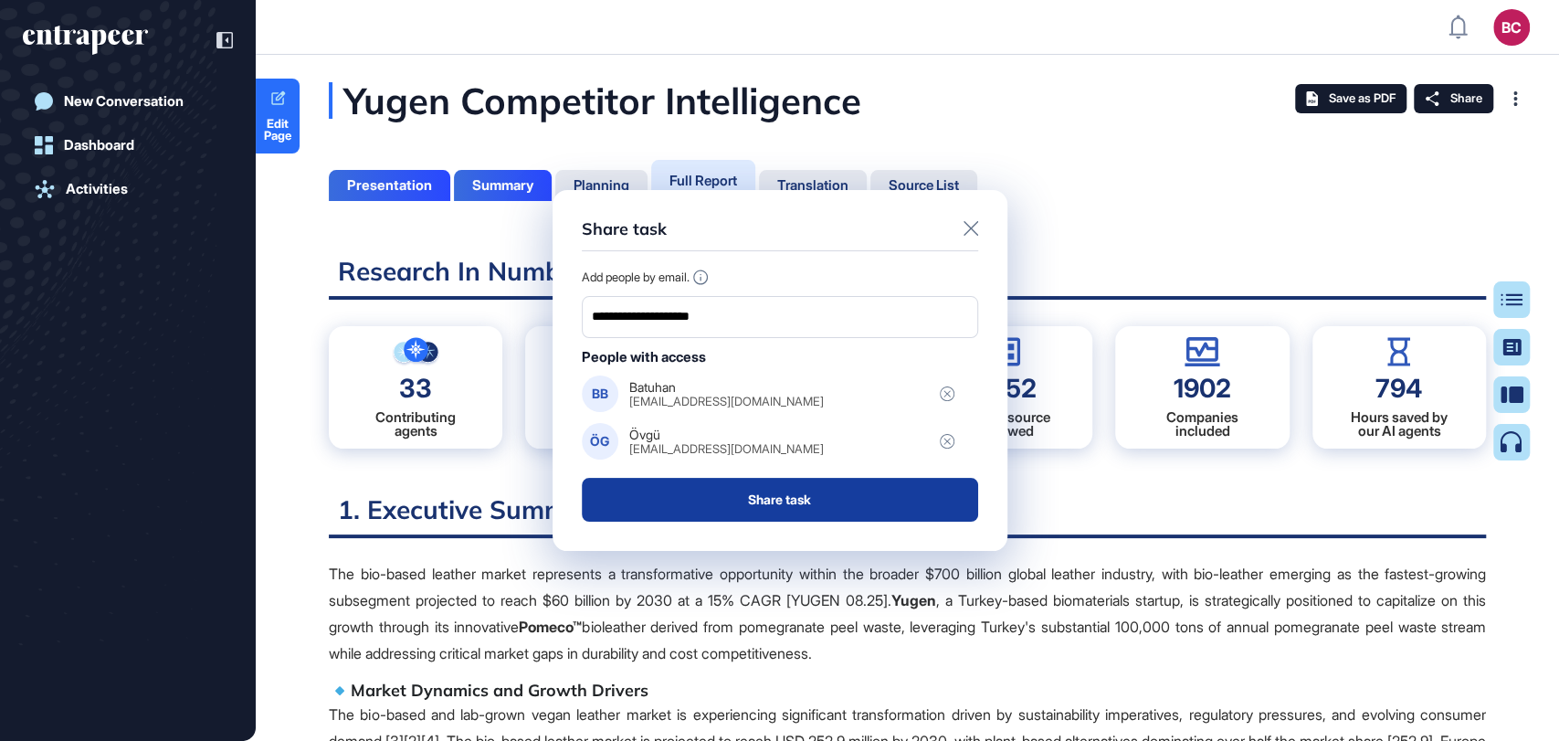
type input "**********"
click at [712, 500] on button "Share task" at bounding box center [780, 500] width 396 height 44
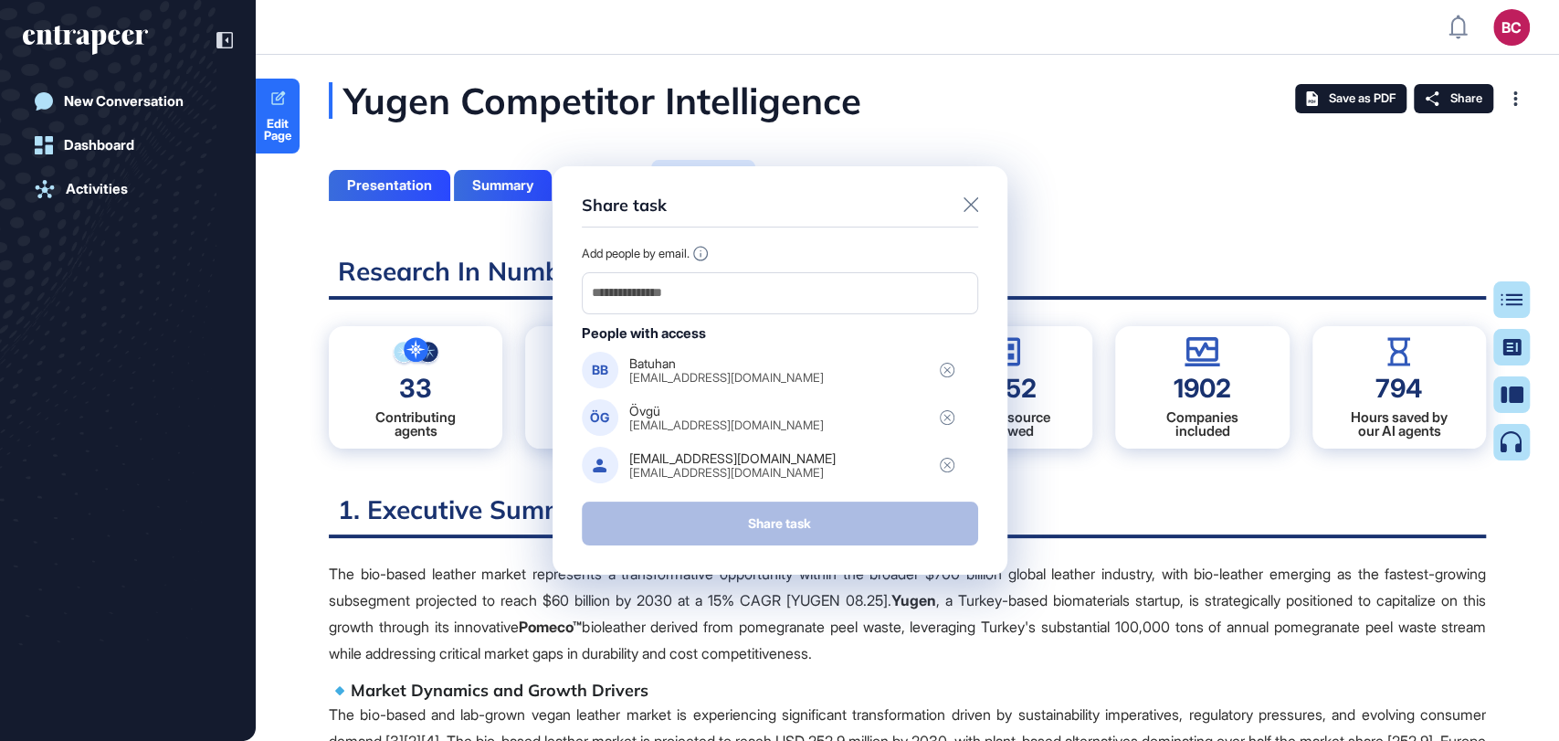
click at [972, 194] on div "Share task Add people by email. People with access BB Batuhan bbaybali@sabanci.…" at bounding box center [779, 370] width 455 height 409
click at [972, 203] on icon at bounding box center [970, 204] width 15 height 15
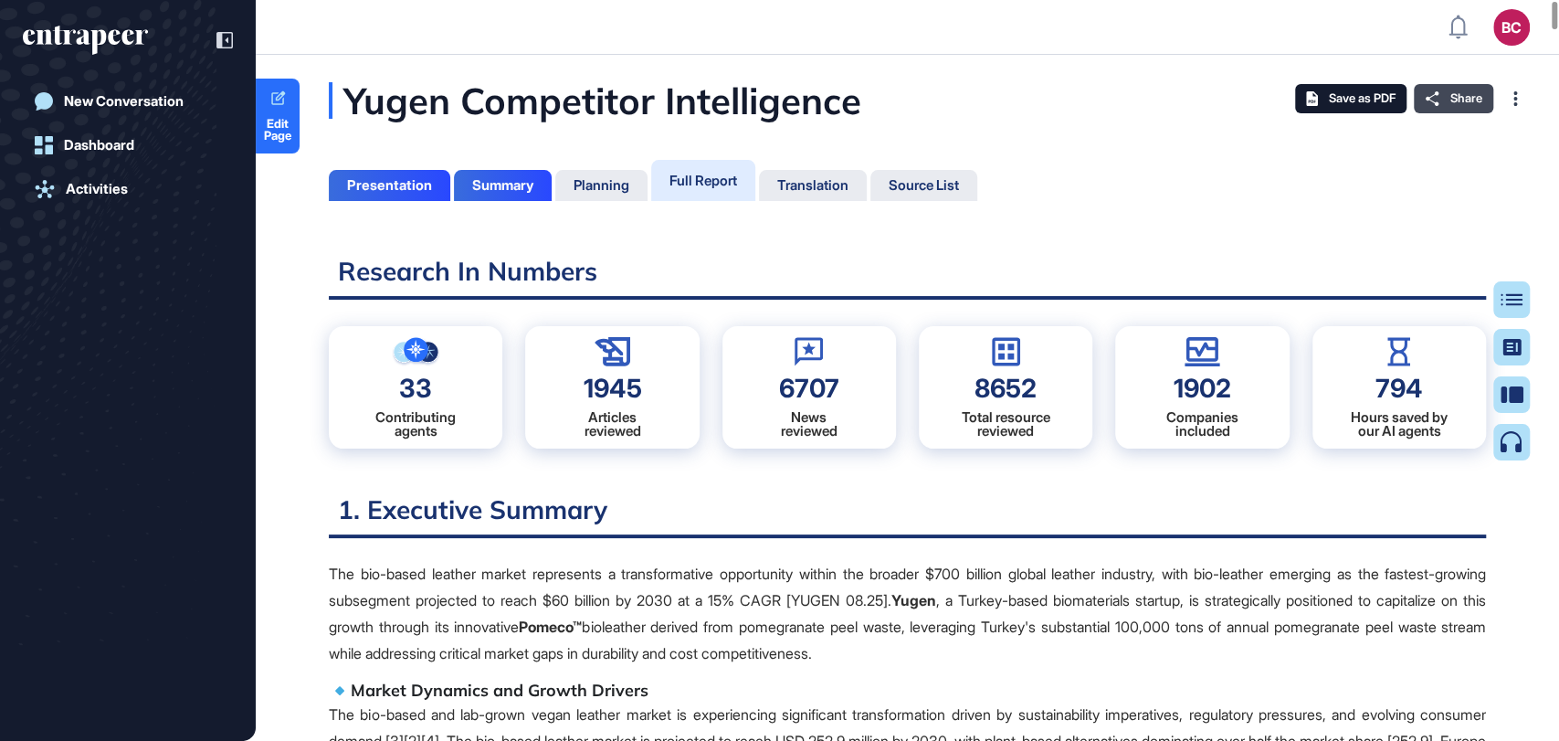
click at [1443, 104] on div "Share" at bounding box center [1453, 98] width 79 height 29
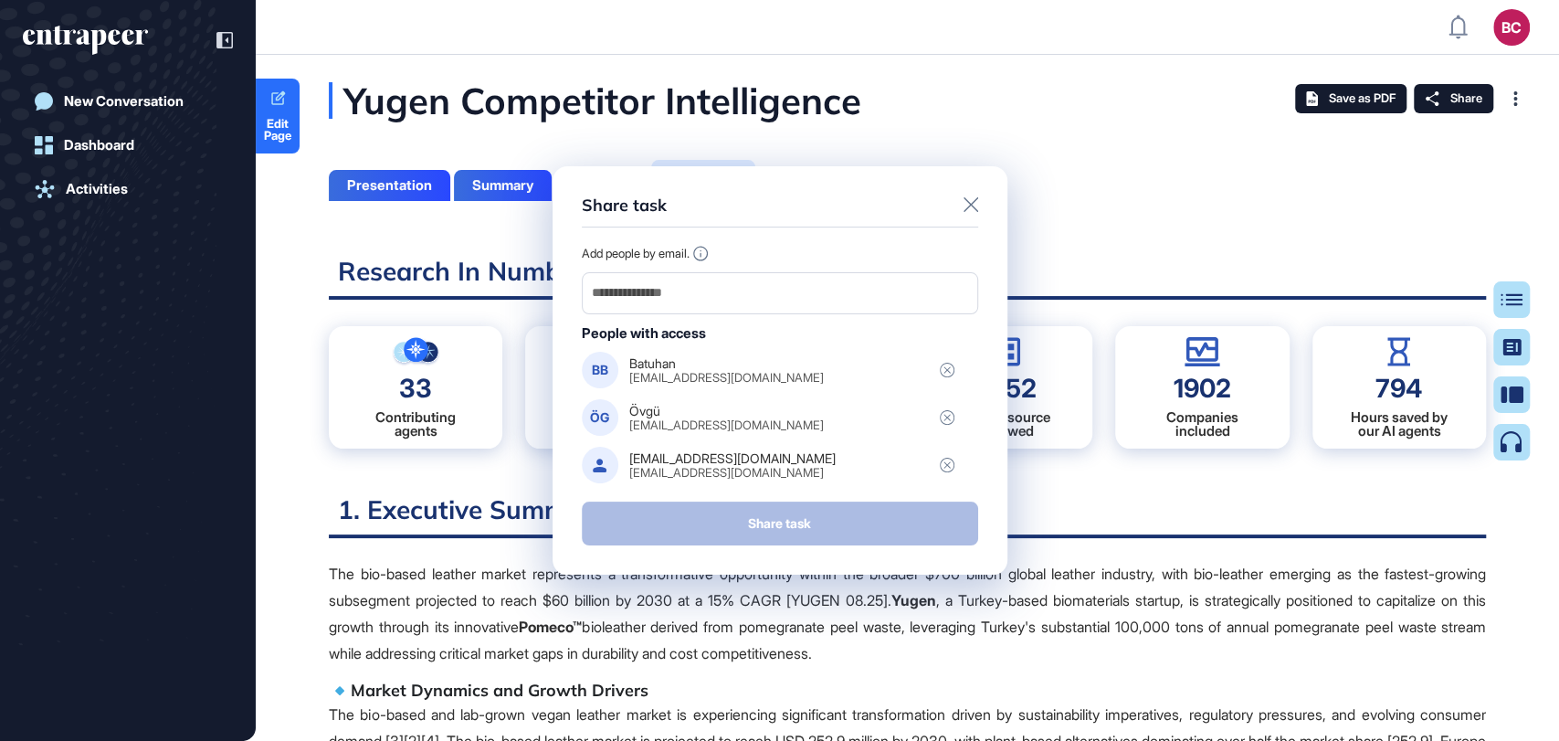
click at [972, 213] on div at bounding box center [970, 206] width 15 height 22
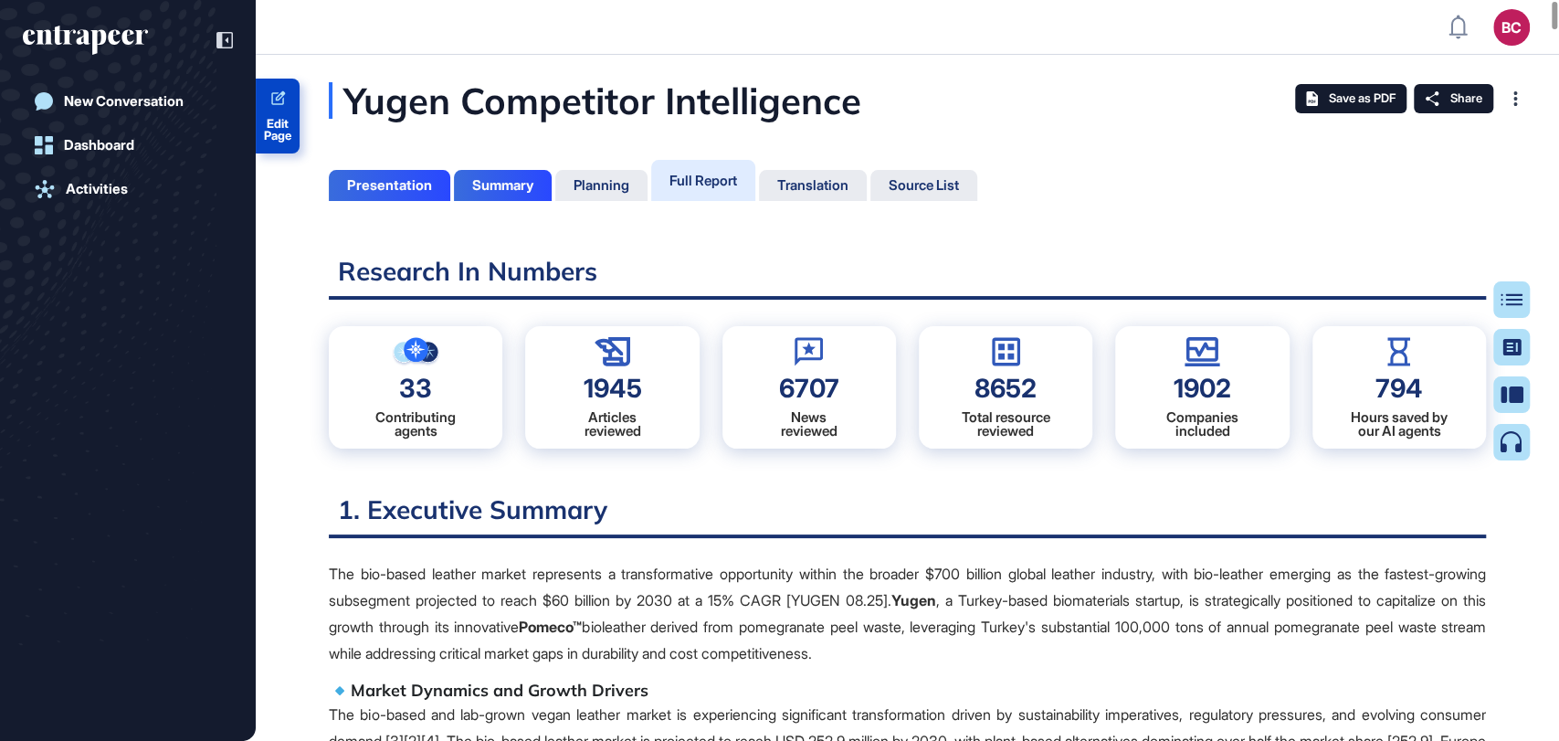
drag, startPoint x: 281, startPoint y: 120, endPoint x: 334, endPoint y: 144, distance: 58.4
click at [281, 120] on span "Edit Page" at bounding box center [278, 130] width 44 height 24
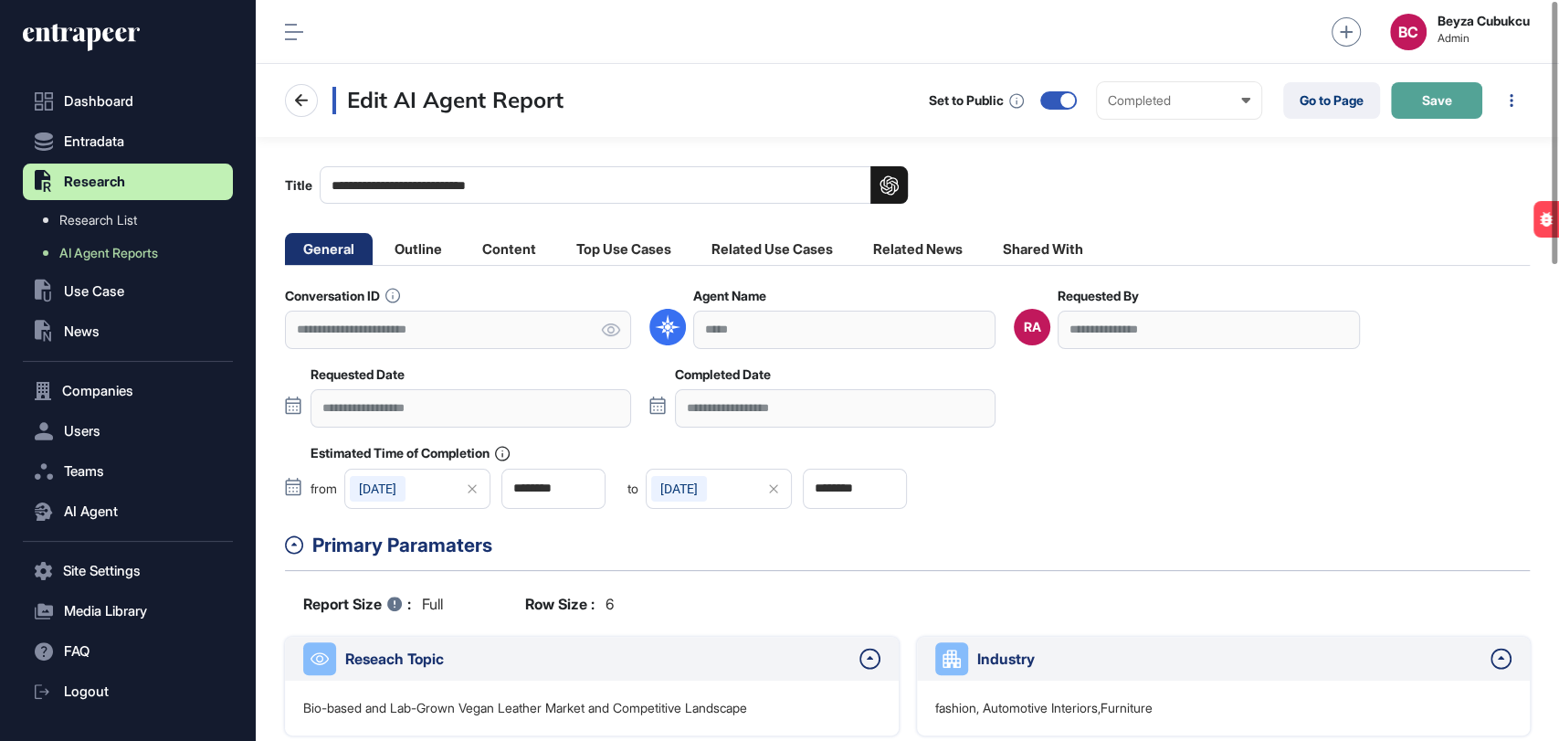
click at [1428, 104] on span "Save" at bounding box center [1437, 100] width 30 height 13
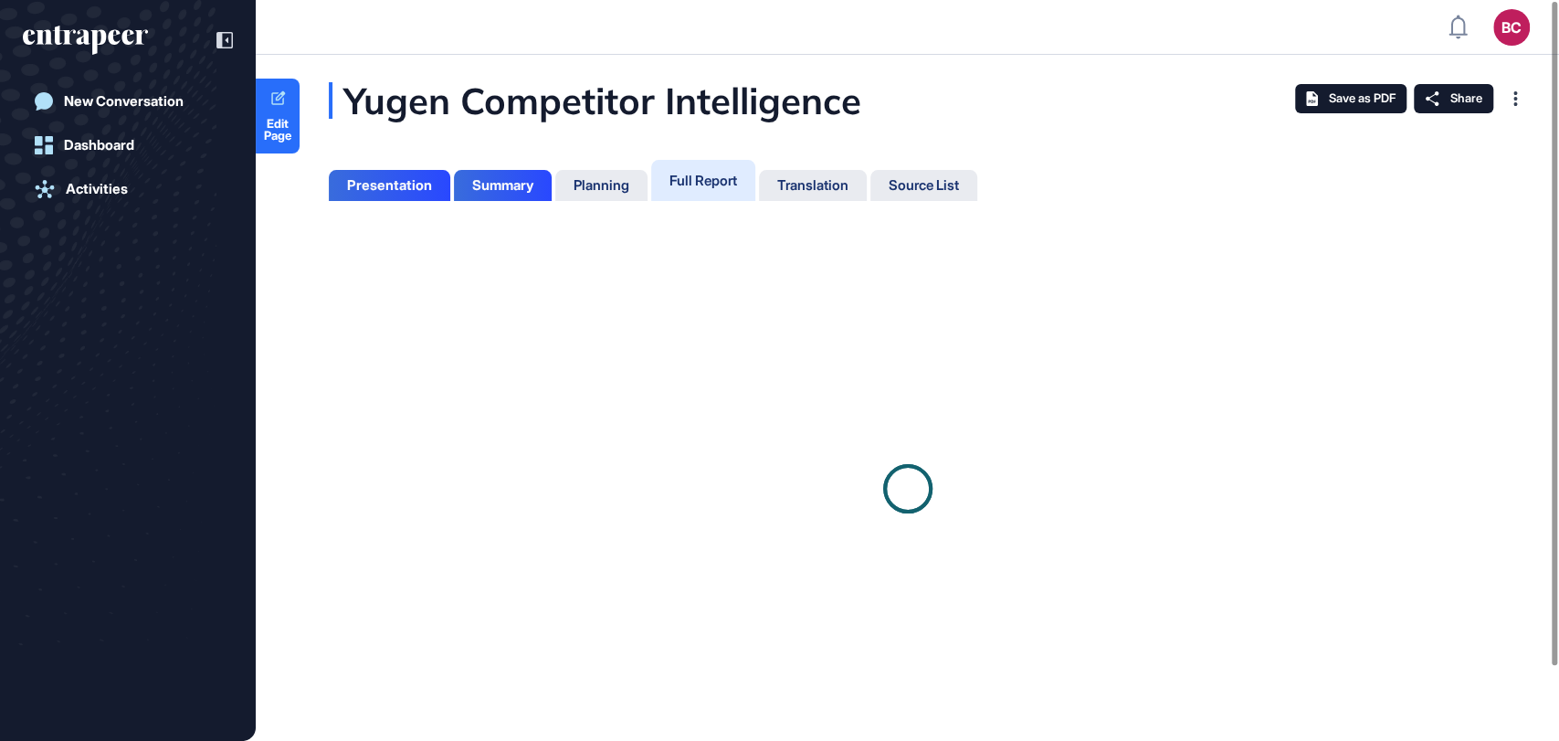
scroll to position [7, 0]
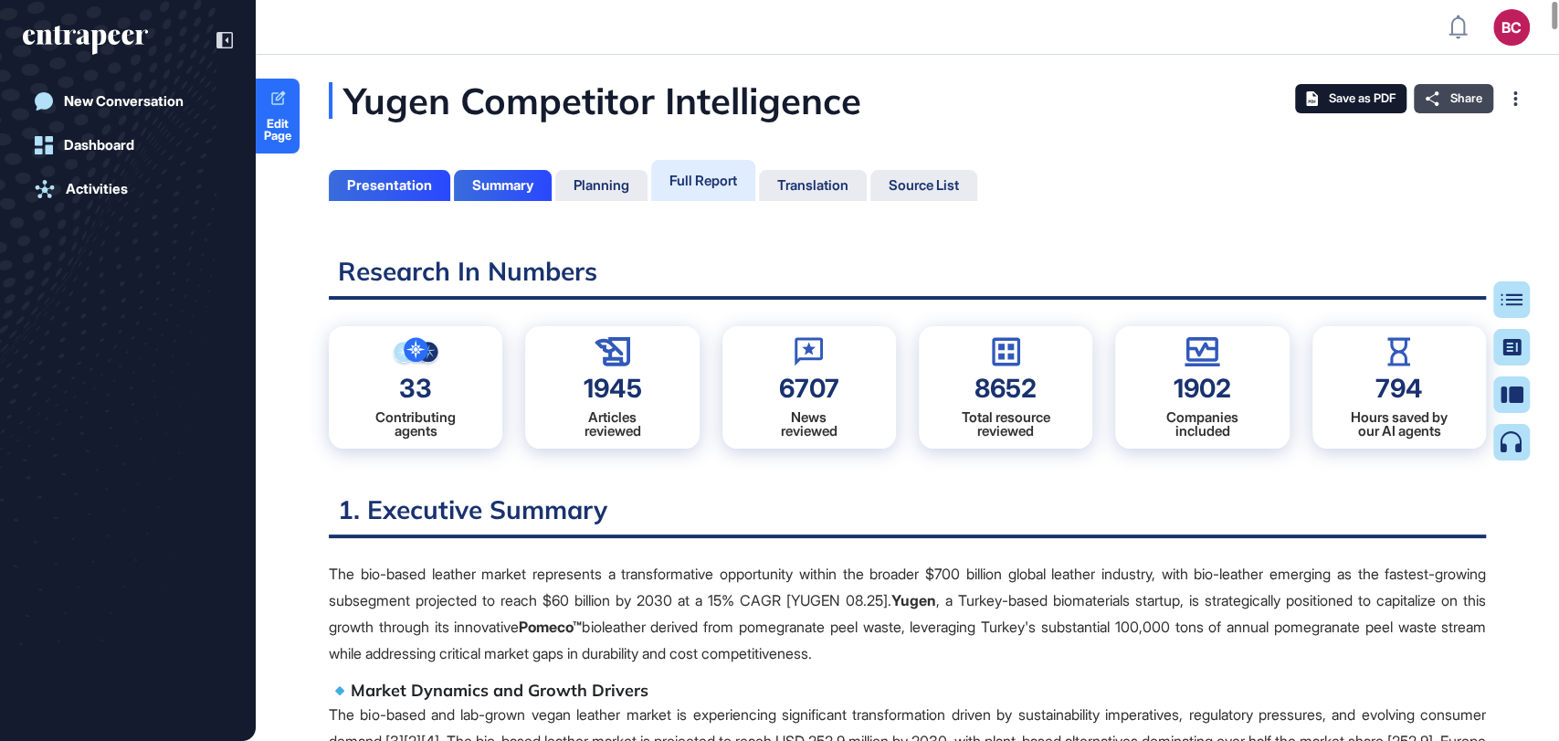
click at [1451, 97] on span "Share" at bounding box center [1466, 98] width 32 height 15
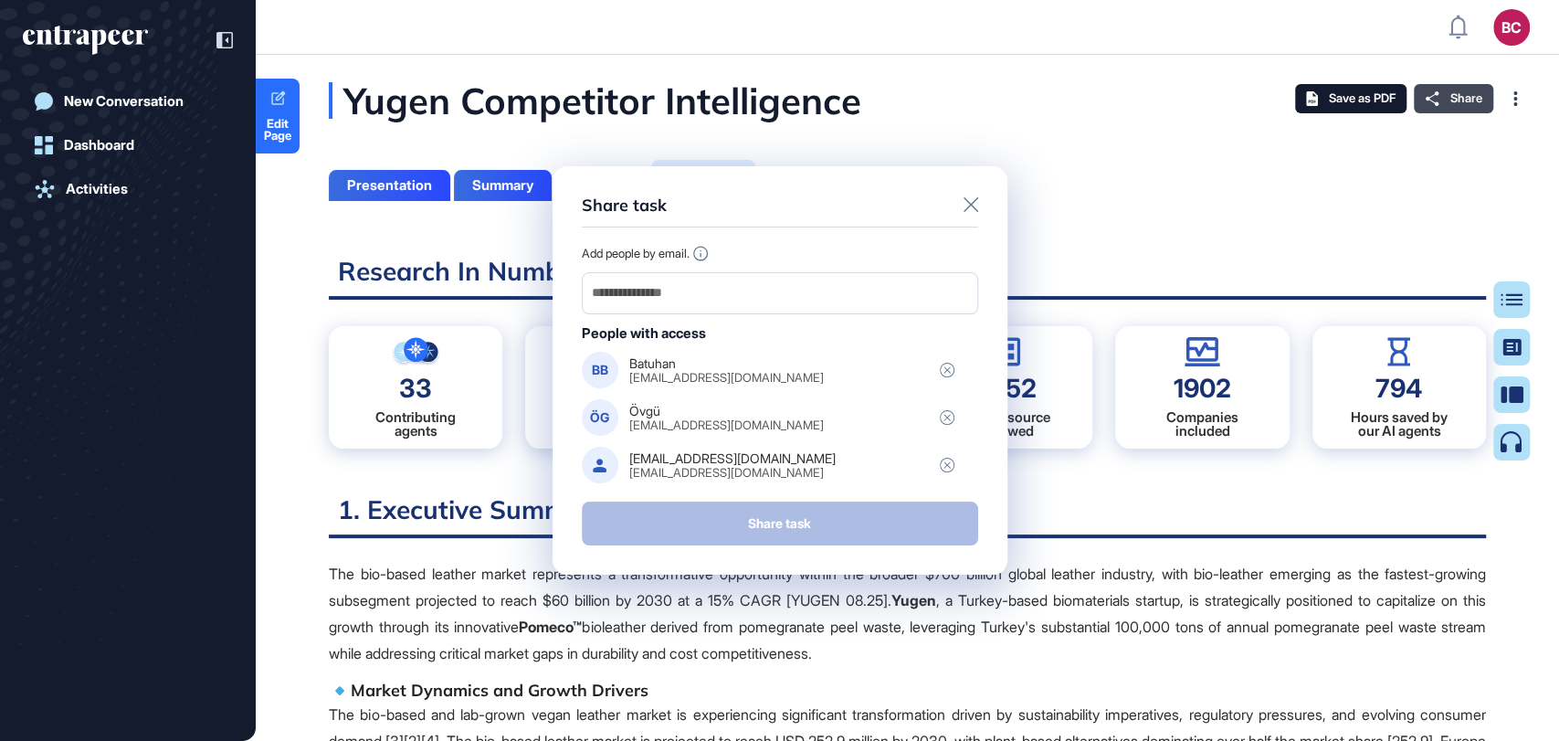
scroll to position [648, 4]
click at [973, 206] on icon at bounding box center [970, 204] width 15 height 15
click at [966, 206] on icon at bounding box center [970, 204] width 15 height 15
